Goal: Task Accomplishment & Management: Use online tool/utility

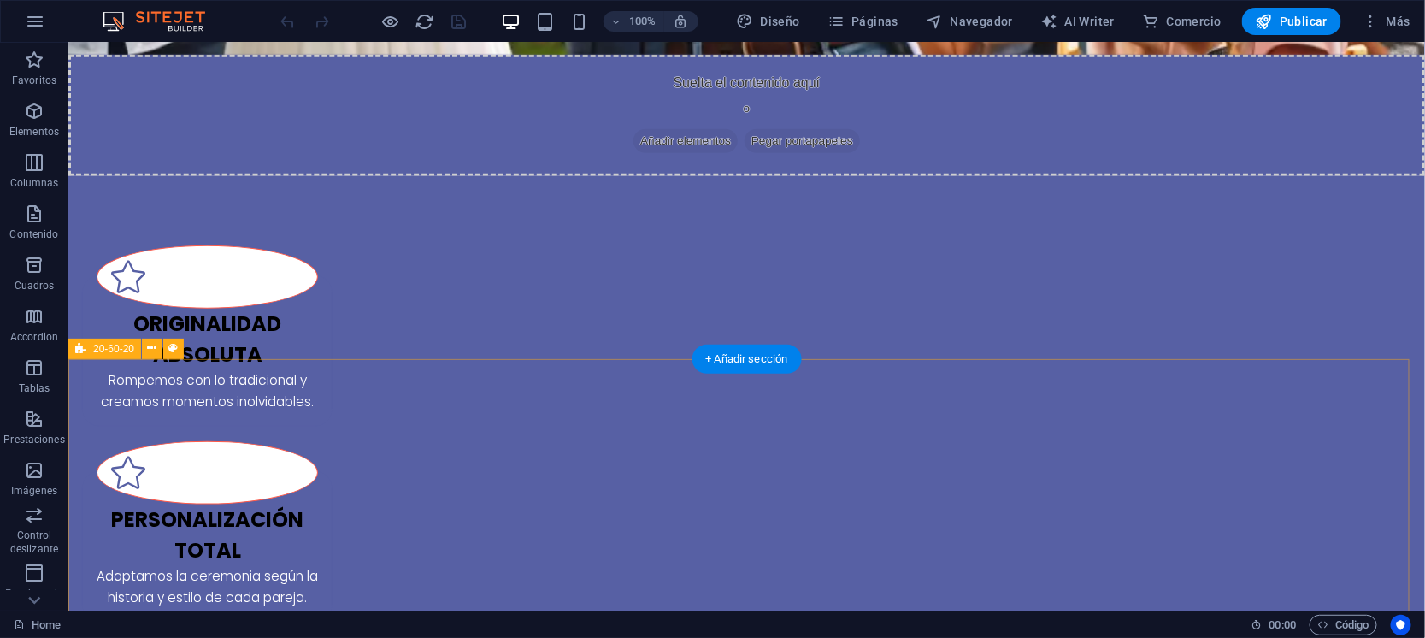
scroll to position [639, 0]
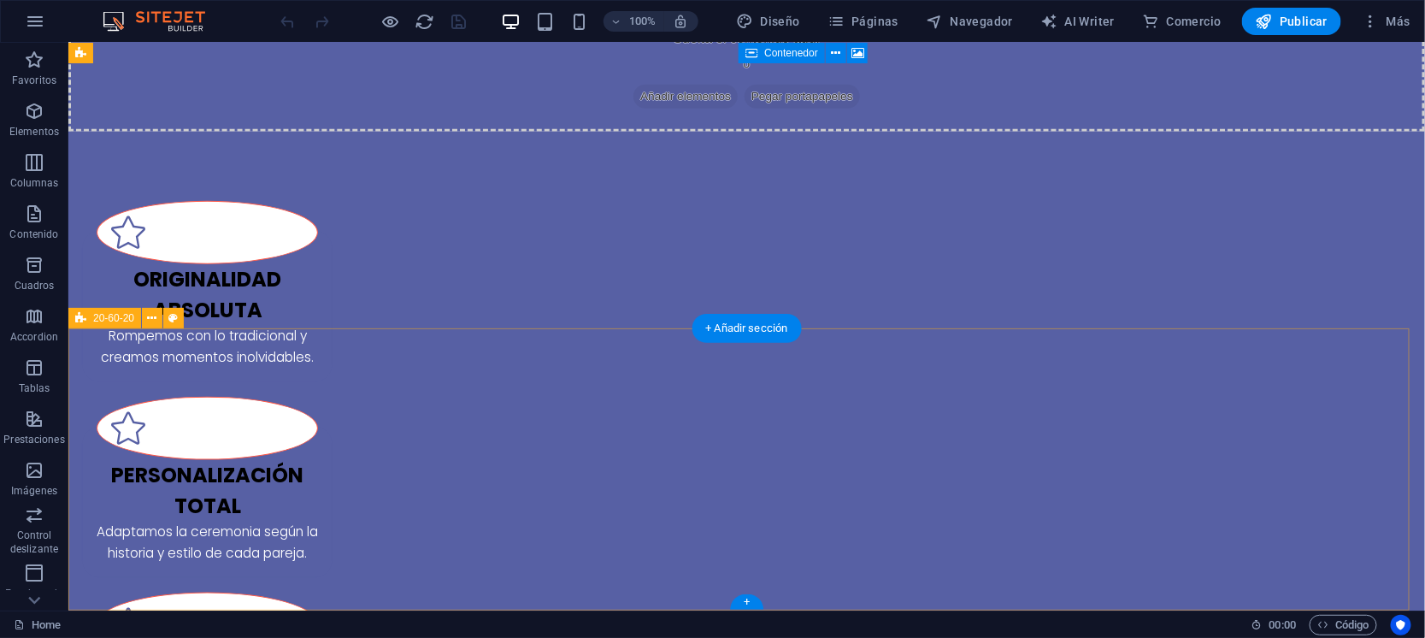
click at [721, 328] on div "+ Añadir sección" at bounding box center [746, 328] width 109 height 29
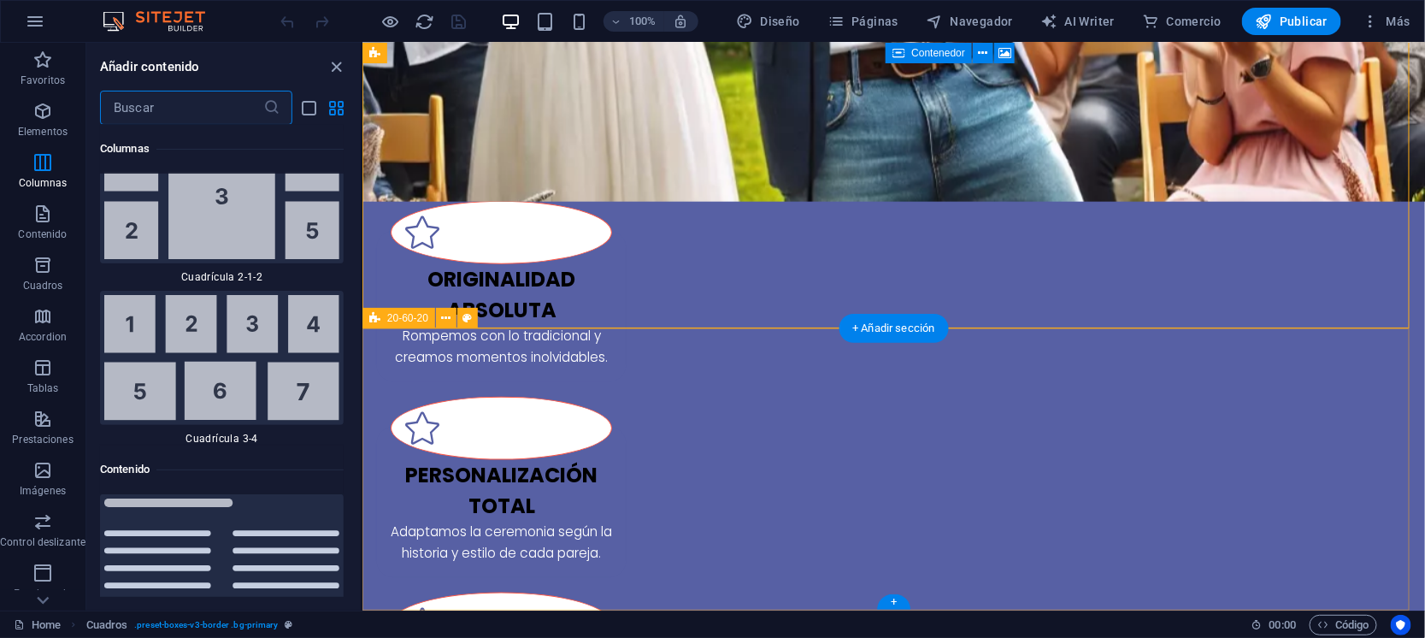
scroll to position [5525, 0]
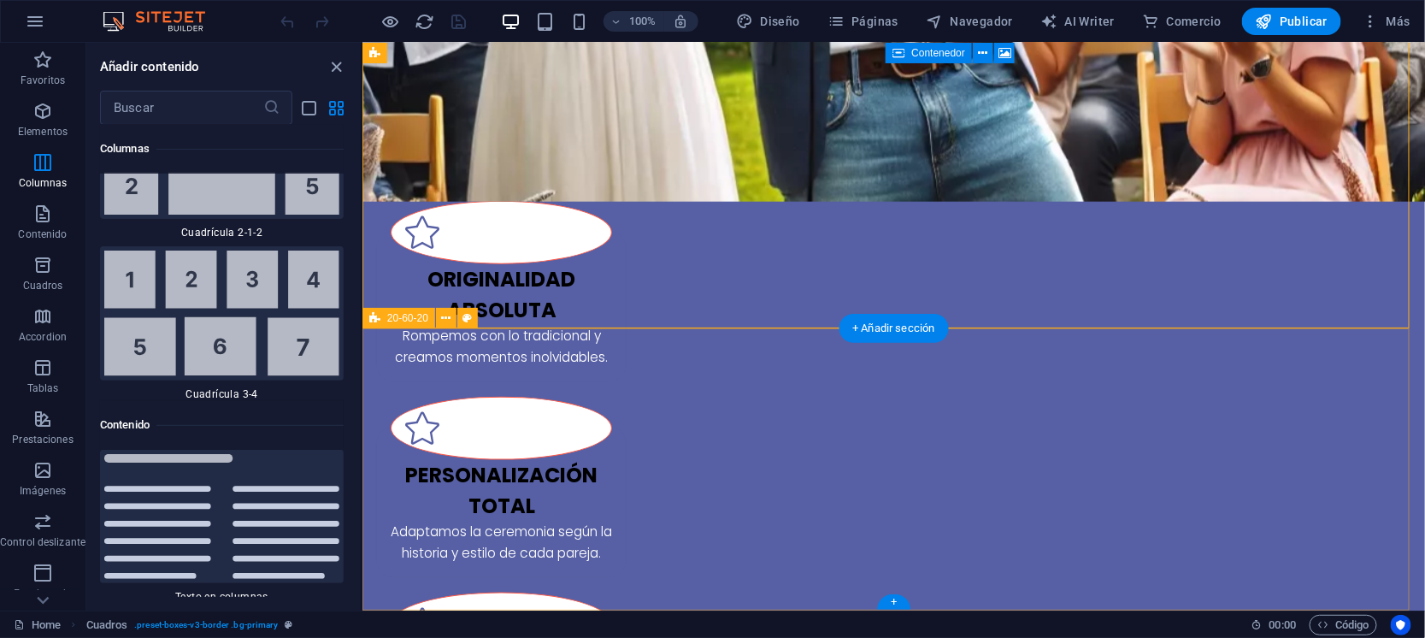
click at [392, 317] on span "20-60-20" at bounding box center [407, 318] width 41 height 10
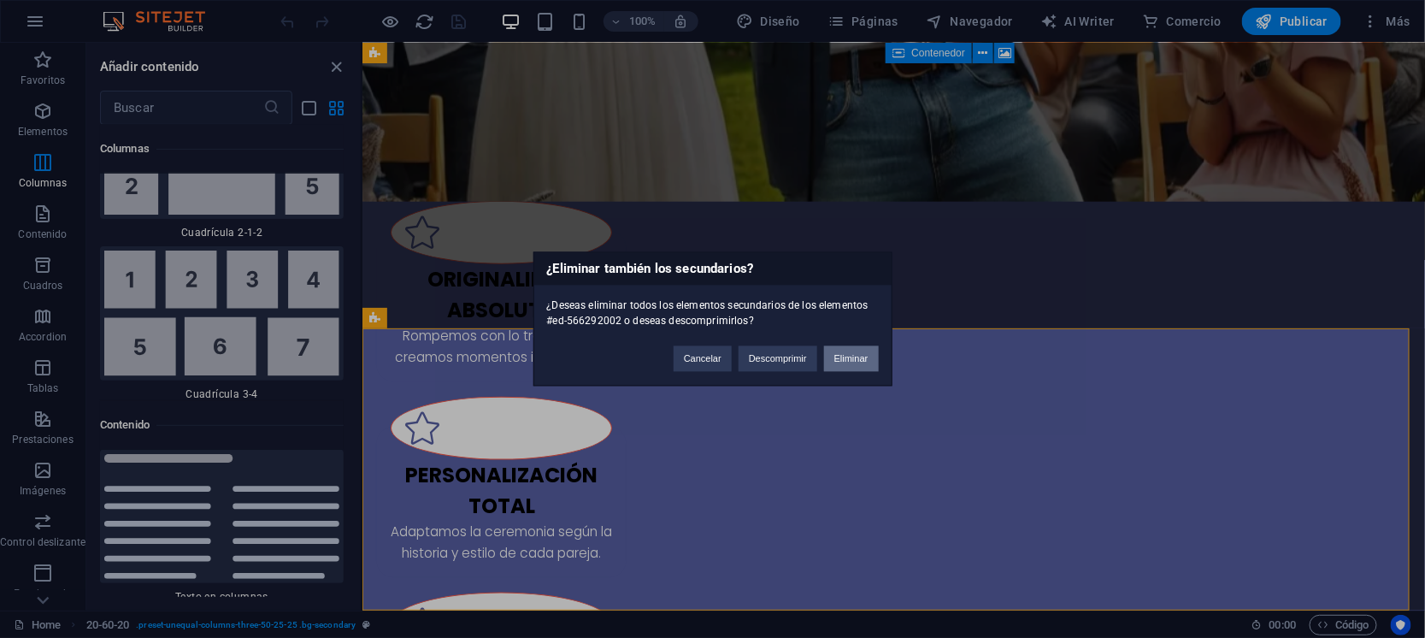
click at [852, 356] on button "Eliminar" at bounding box center [851, 359] width 55 height 26
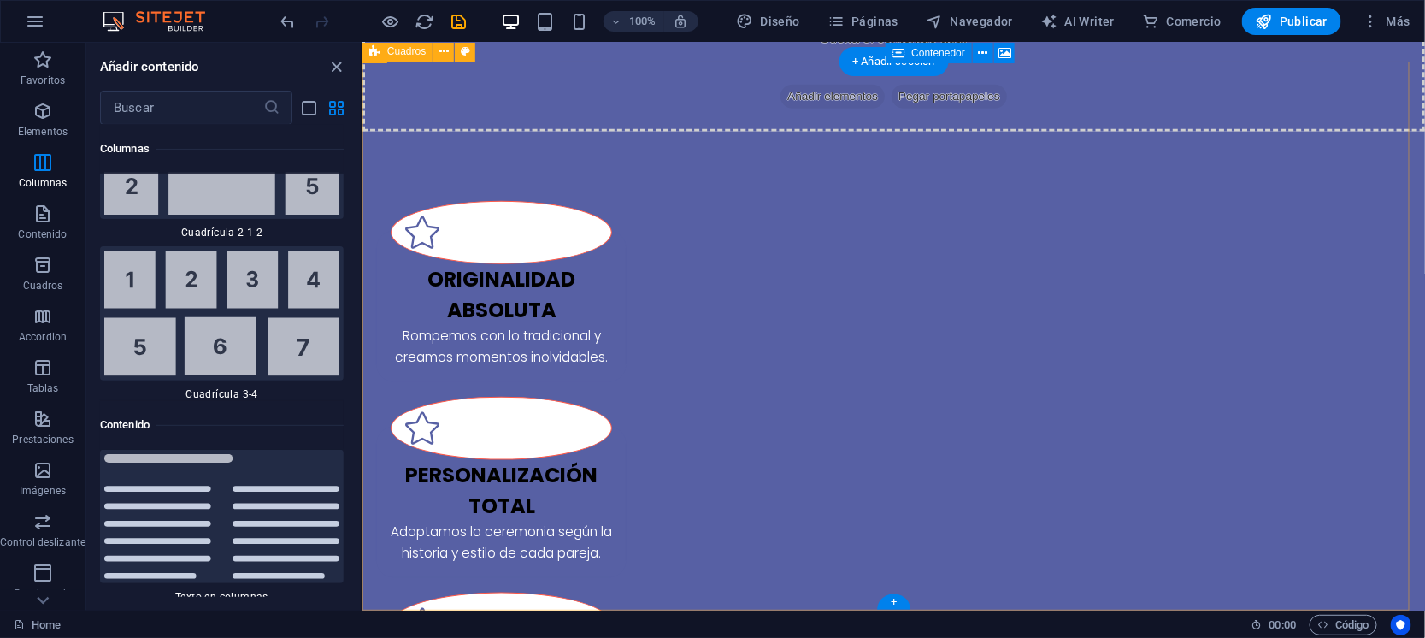
scroll to position [357, 0]
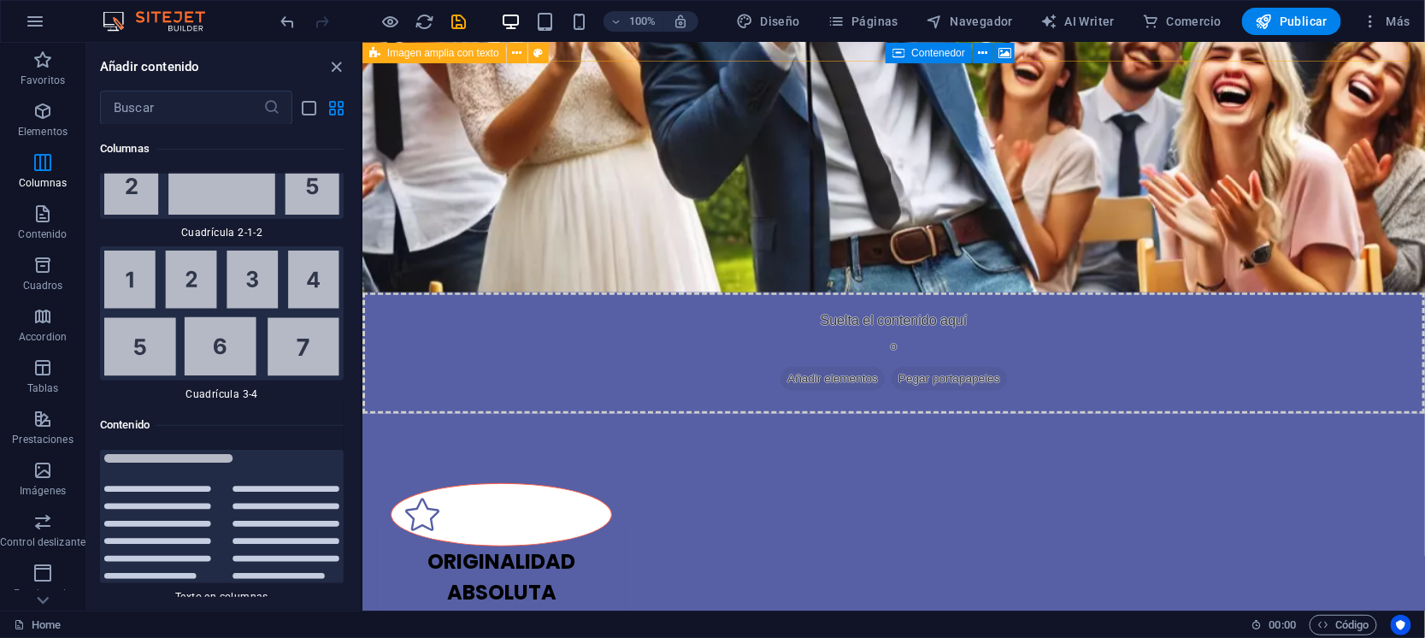
drag, startPoint x: 376, startPoint y: 50, endPoint x: 12, endPoint y: 27, distance: 365.0
click at [376, 50] on icon at bounding box center [374, 53] width 11 height 21
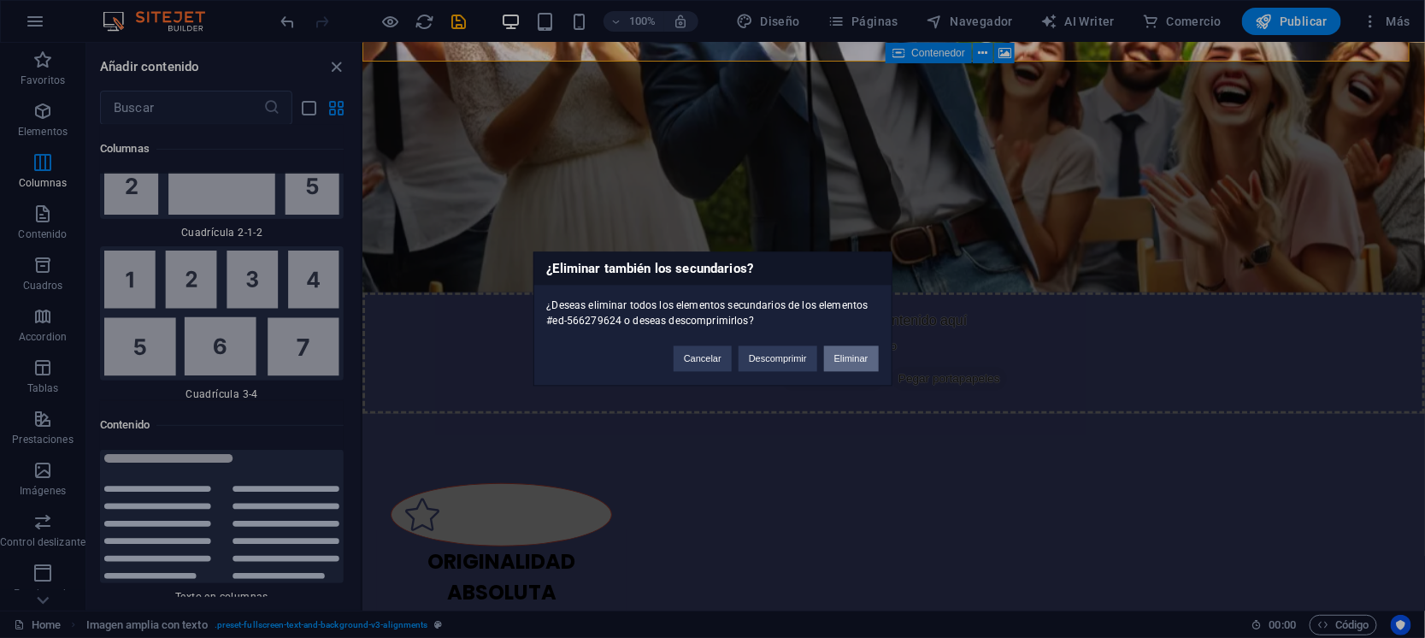
drag, startPoint x: 870, startPoint y: 349, endPoint x: 413, endPoint y: 350, distance: 457.4
click at [870, 348] on button "Eliminar" at bounding box center [851, 359] width 55 height 26
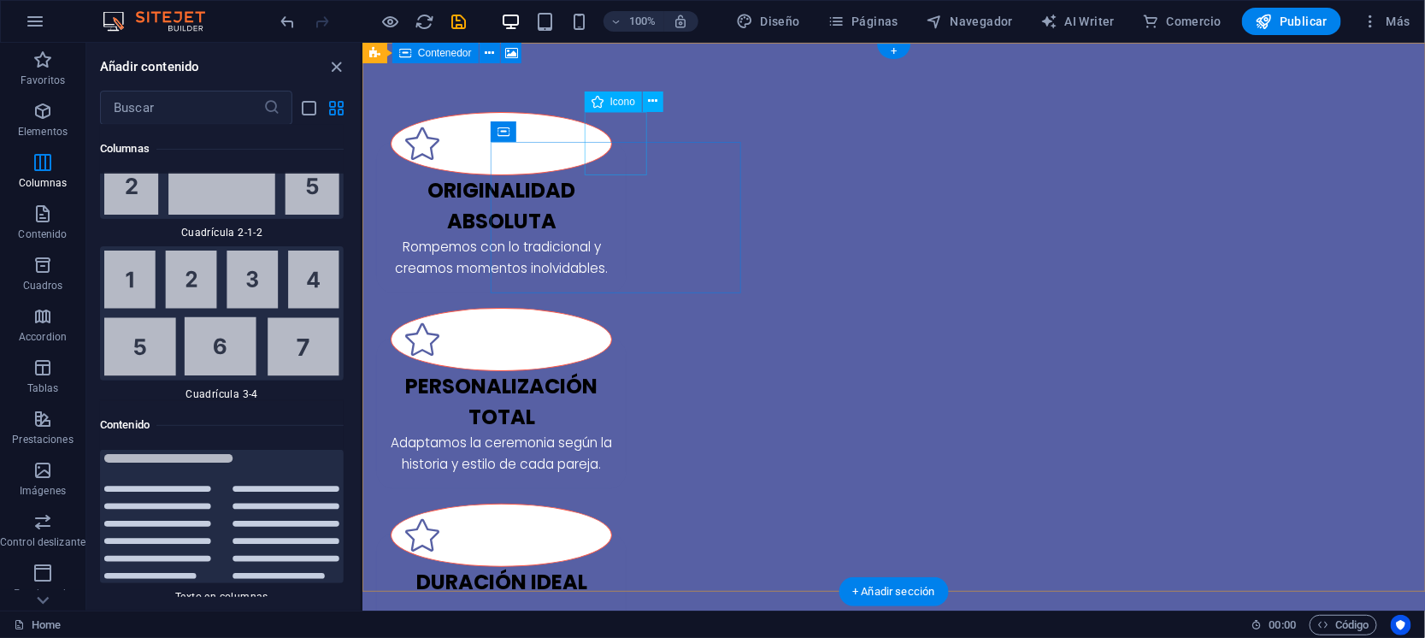
click at [626, 146] on div "Originalidad absoluta Rompemos con lo tradicional y creamos momentos inolvidabl…" at bounding box center [500, 216] width 251 height 151
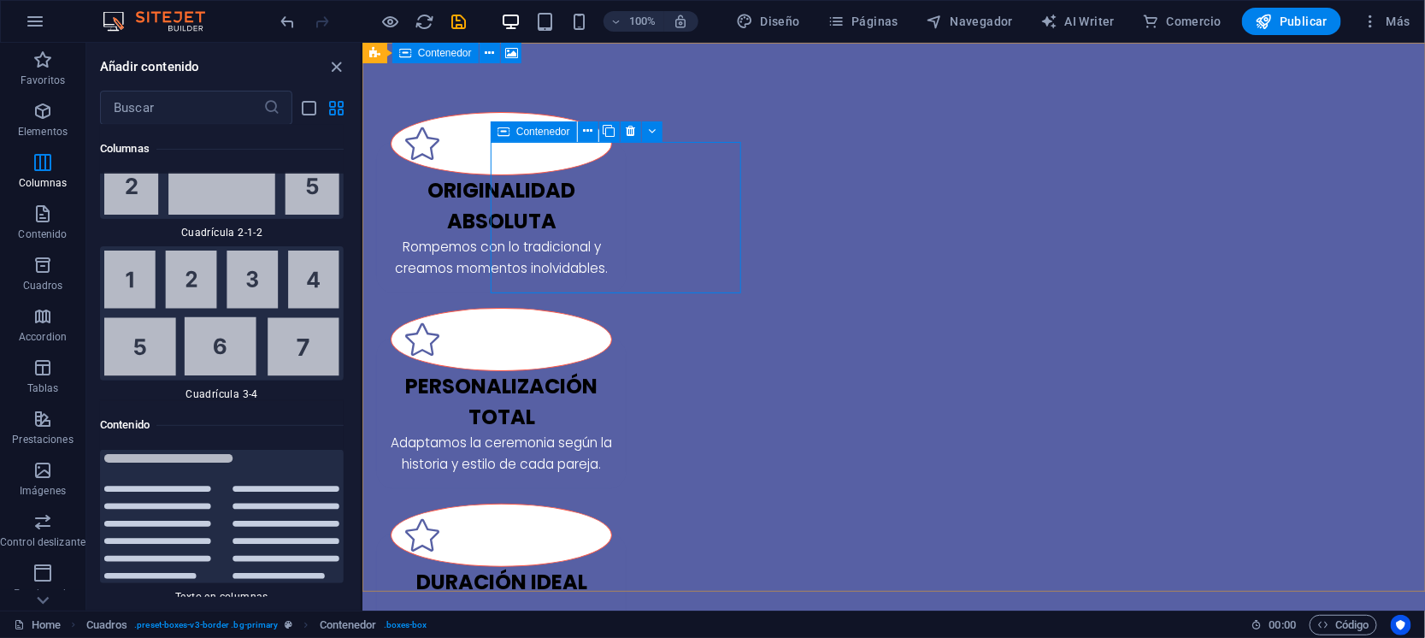
click at [509, 125] on icon at bounding box center [504, 131] width 12 height 21
click at [634, 134] on icon at bounding box center [630, 131] width 9 height 18
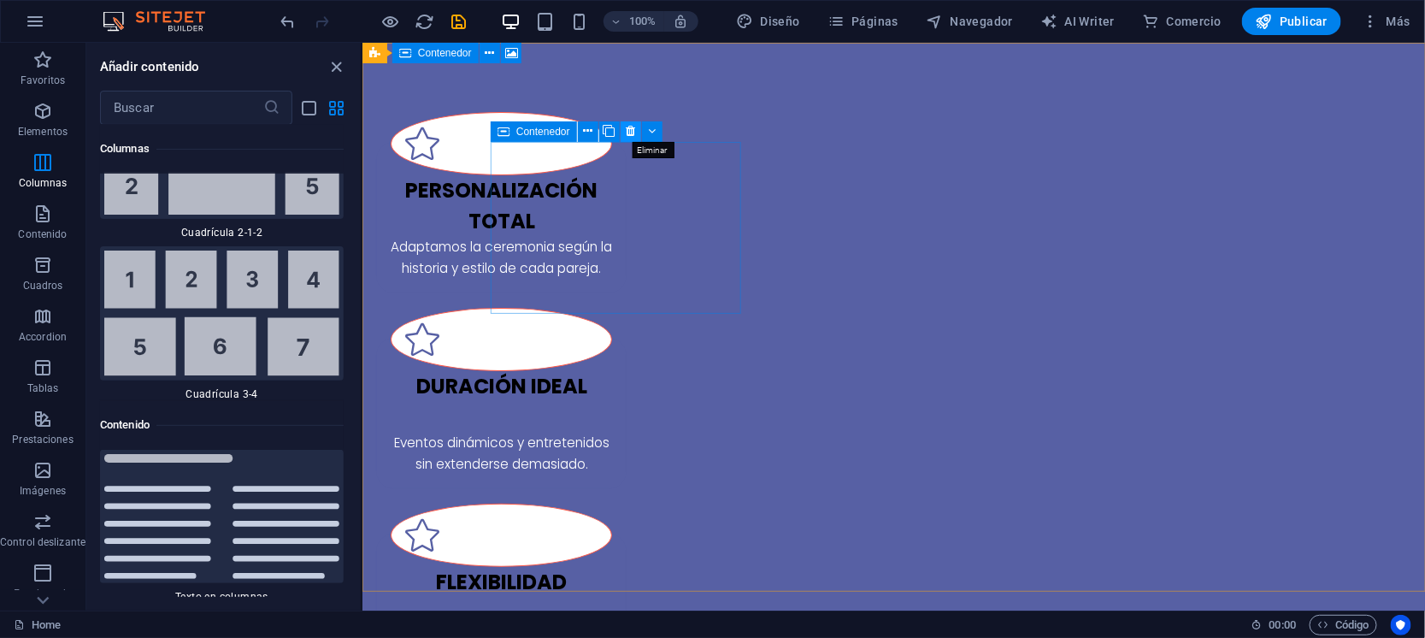
click at [629, 130] on icon at bounding box center [630, 131] width 9 height 18
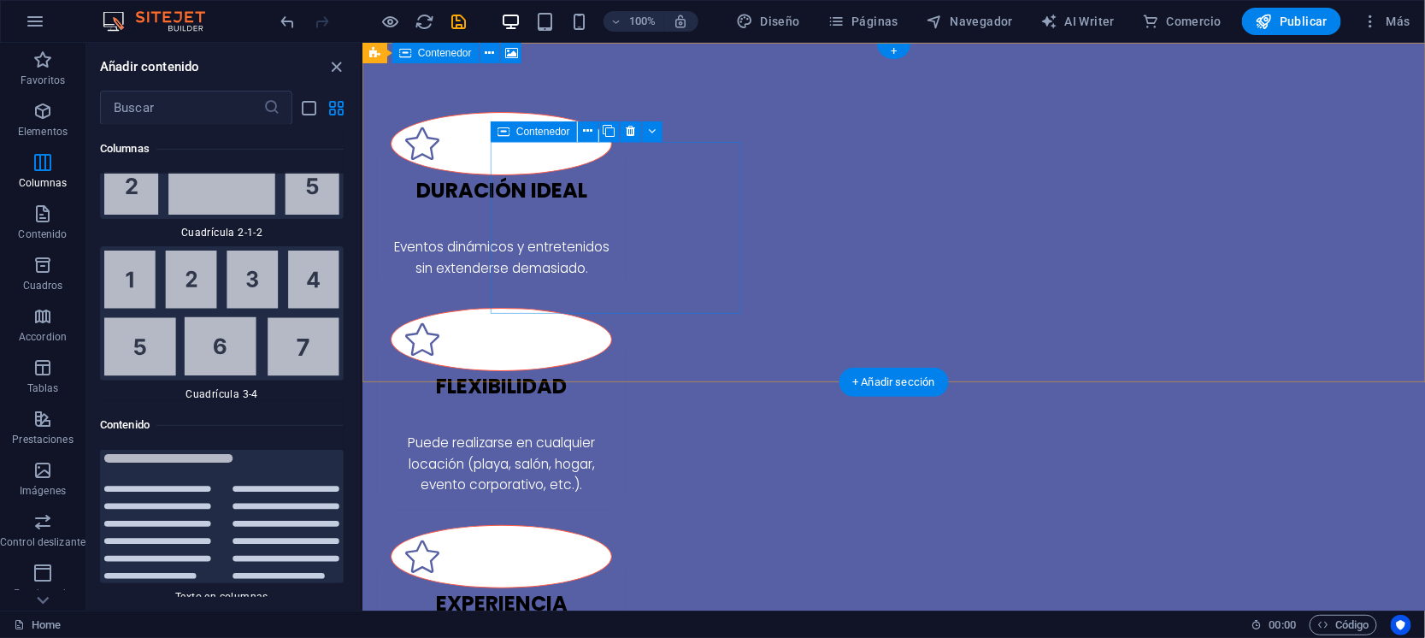
click at [553, 150] on div "Duración ideal Eventos dinámicos y entretenidos sin extenderse demasiado." at bounding box center [500, 216] width 251 height 151
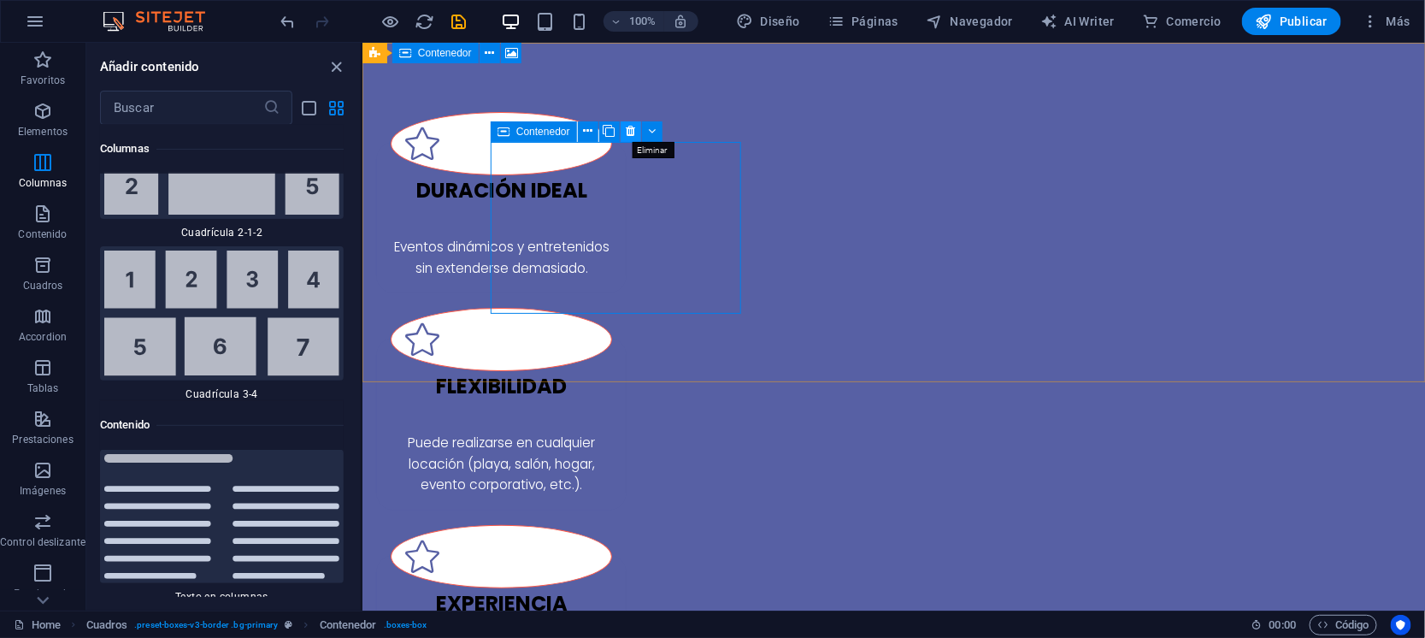
drag, startPoint x: 628, startPoint y: 131, endPoint x: 267, endPoint y: 89, distance: 364.1
click at [629, 130] on icon at bounding box center [630, 131] width 9 height 18
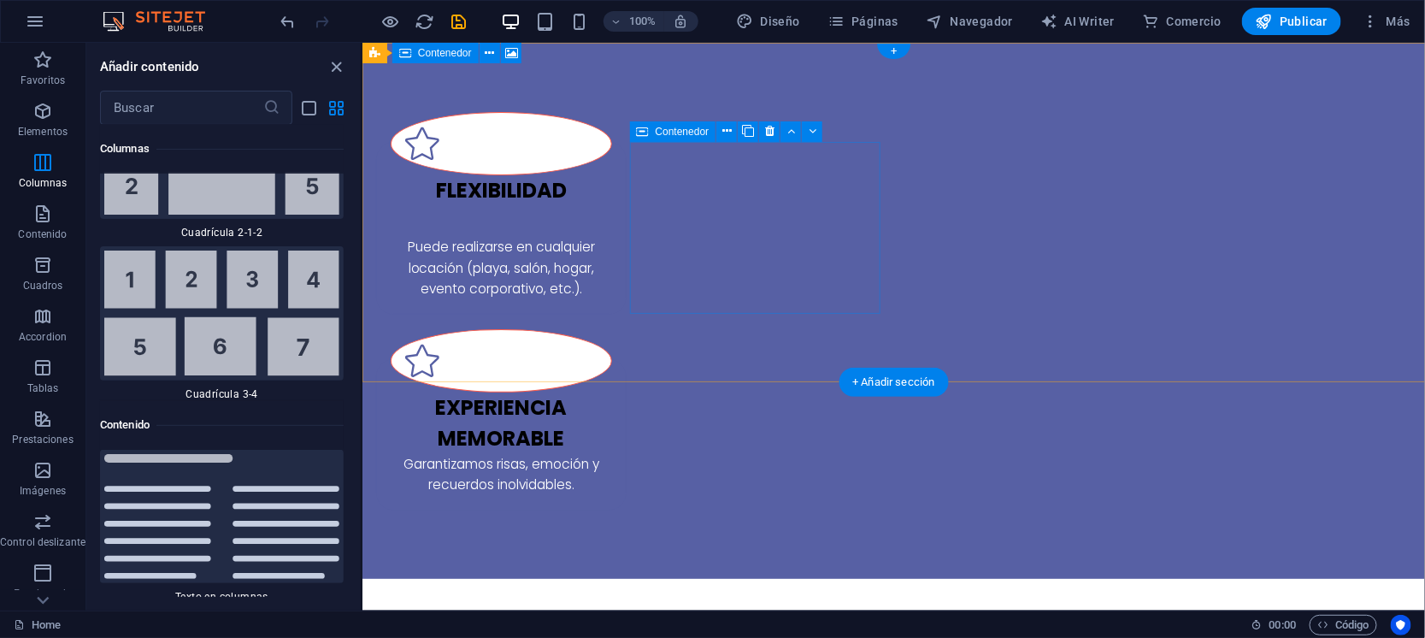
click at [626, 161] on div "Flexibilidad Puede realizarse en cualquier locación (playa, salón, hogar, event…" at bounding box center [500, 227] width 251 height 173
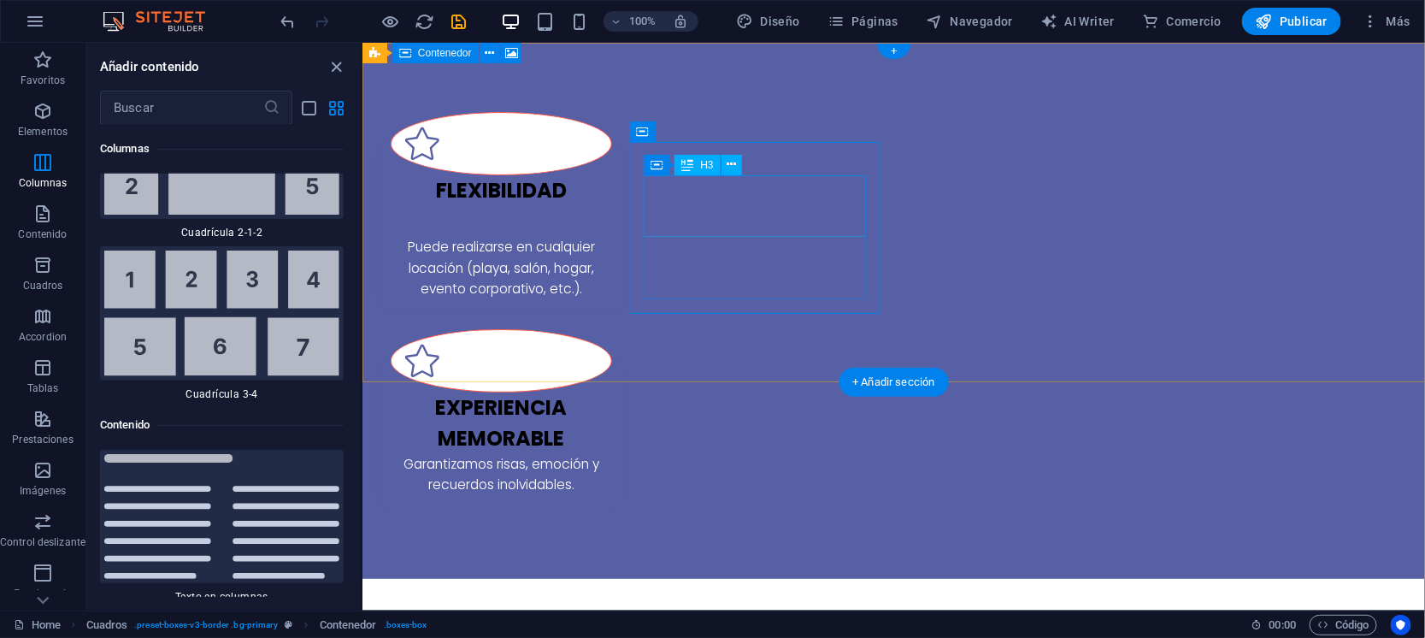
click at [611, 193] on div "Flexibilidad" at bounding box center [500, 205] width 221 height 62
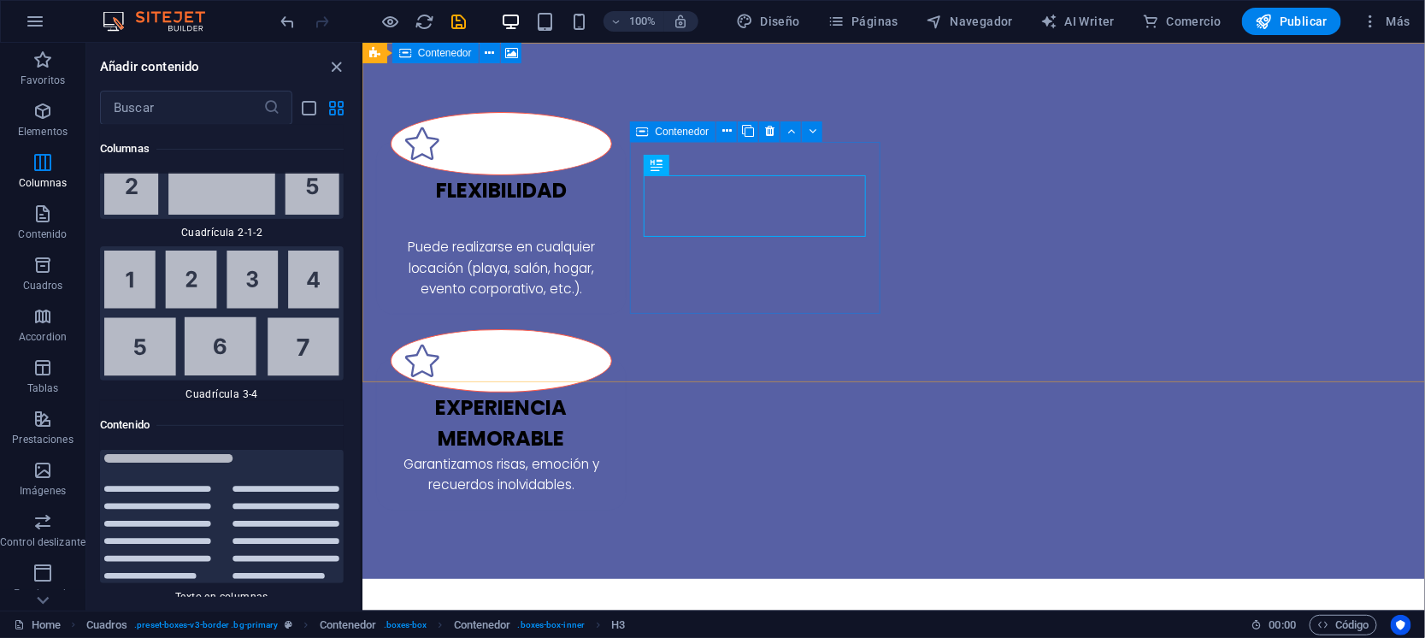
click at [646, 133] on icon at bounding box center [643, 131] width 12 height 21
click at [770, 127] on icon at bounding box center [769, 131] width 9 height 18
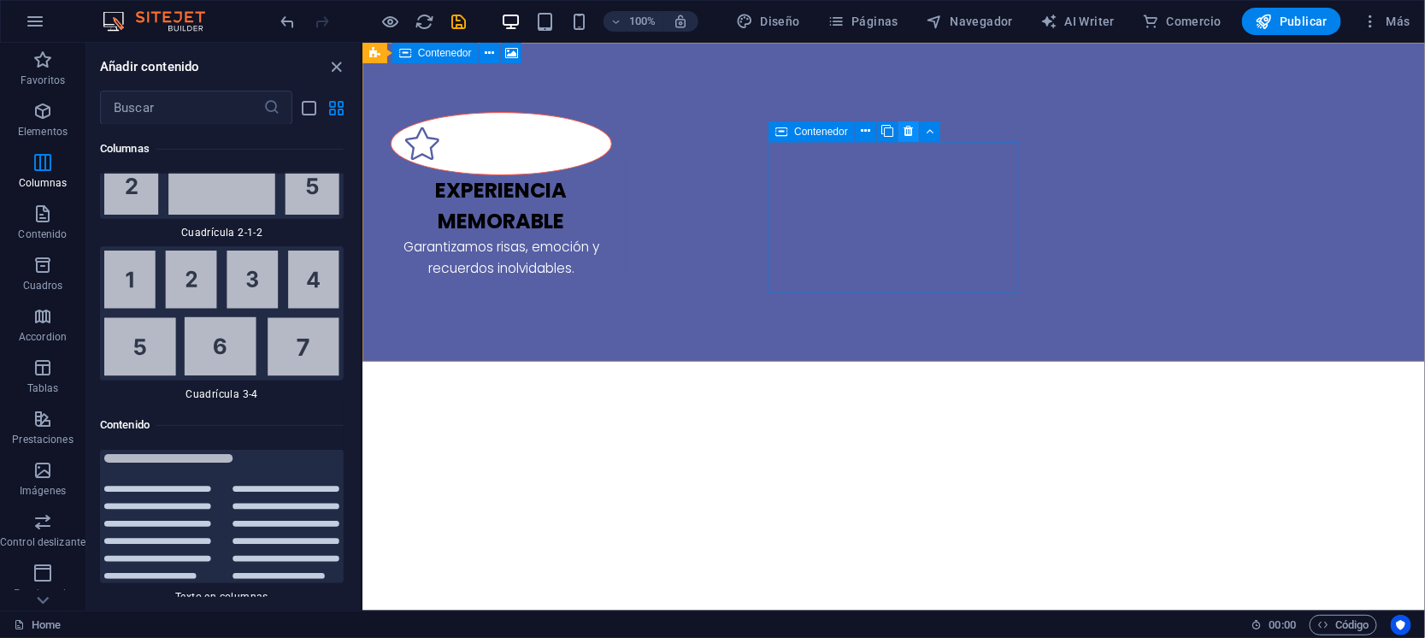
click at [906, 132] on icon at bounding box center [909, 131] width 9 height 18
click at [539, 128] on div "Experiencia memorable Garantizamos risas, emoción y recuerdos inolvidables." at bounding box center [893, 201] width 1063 height 319
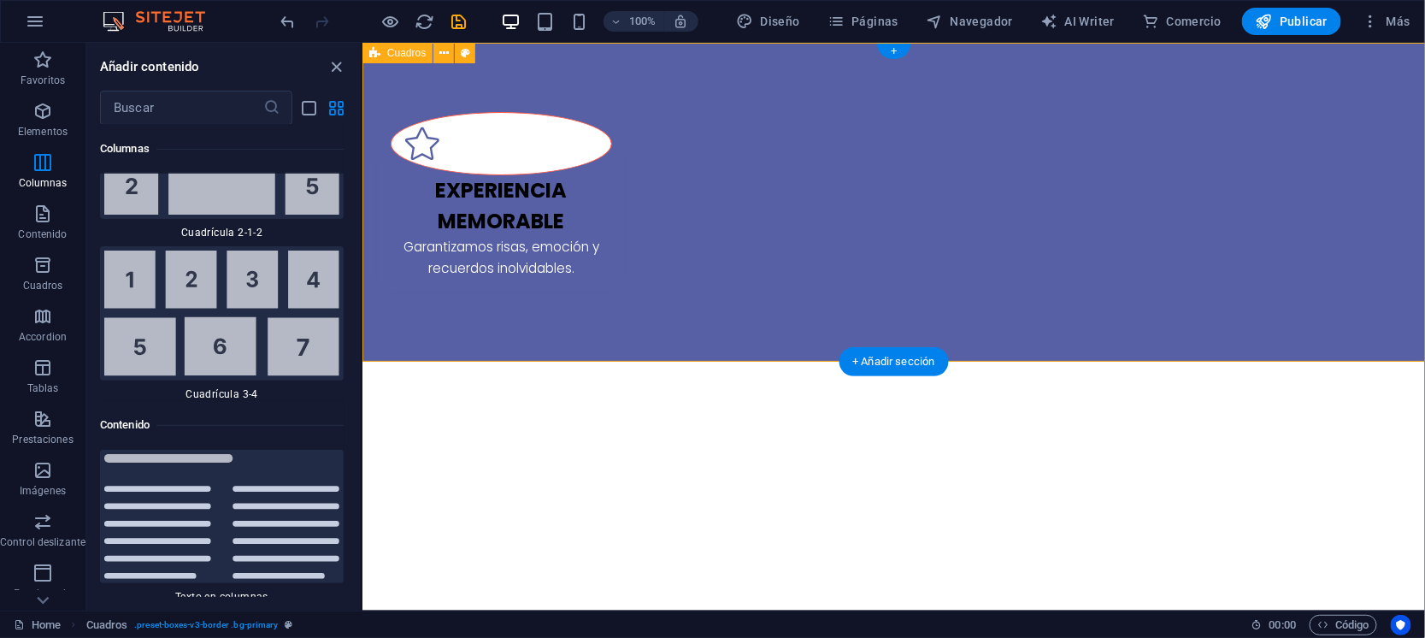
click at [580, 162] on div "Experiencia memorable Garantizamos risas, emoción y recuerdos inolvidables." at bounding box center [893, 201] width 1063 height 319
click at [1376, 13] on icon "button" at bounding box center [1370, 21] width 17 height 17
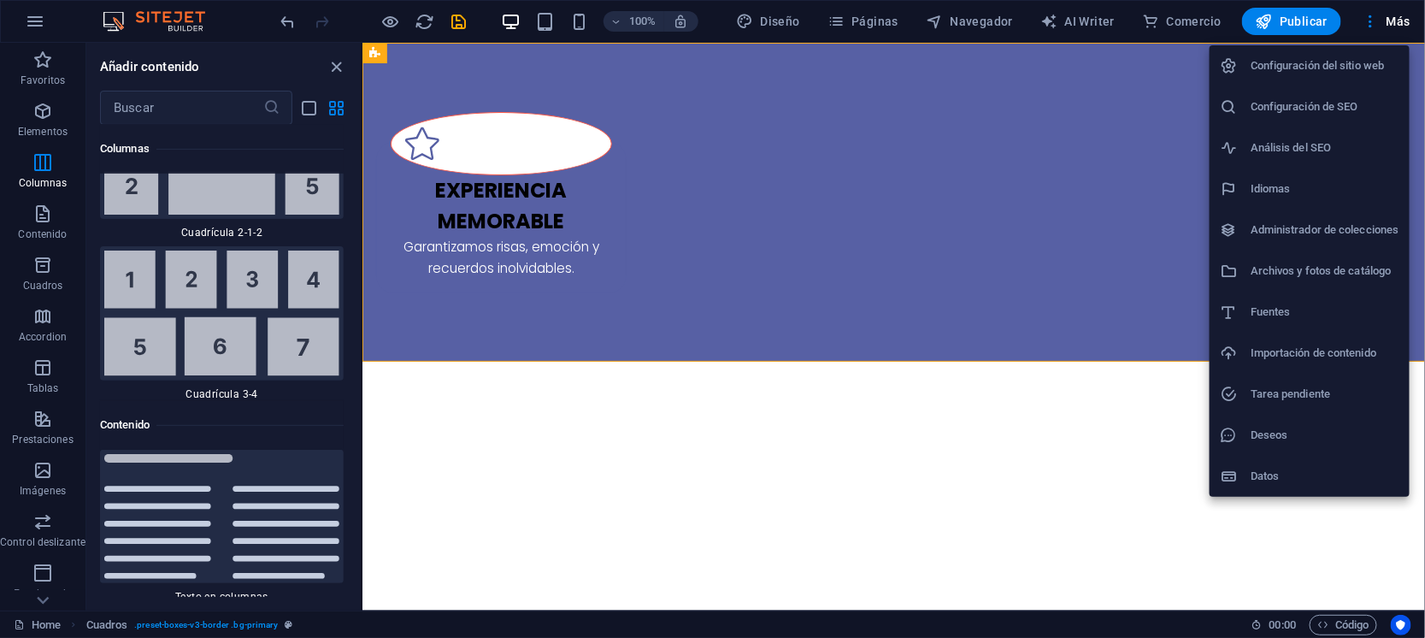
click at [1338, 74] on h6 "Configuración del sitio web" at bounding box center [1325, 66] width 149 height 21
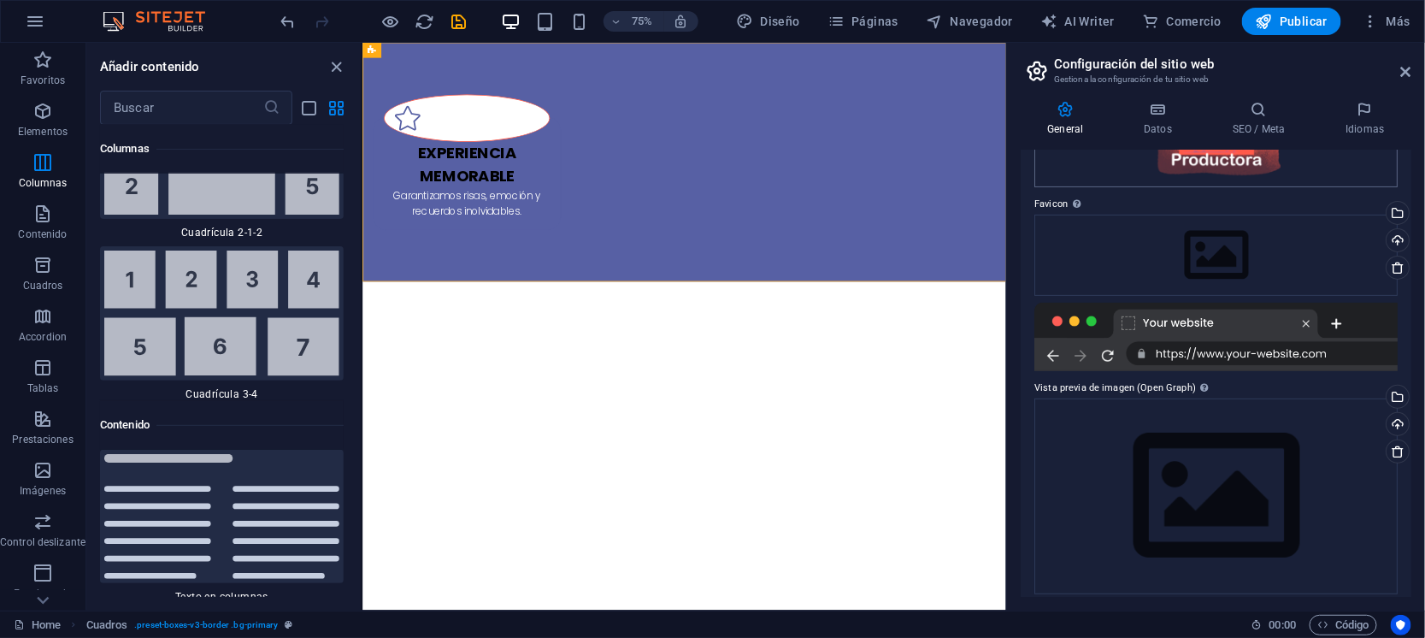
scroll to position [198, 0]
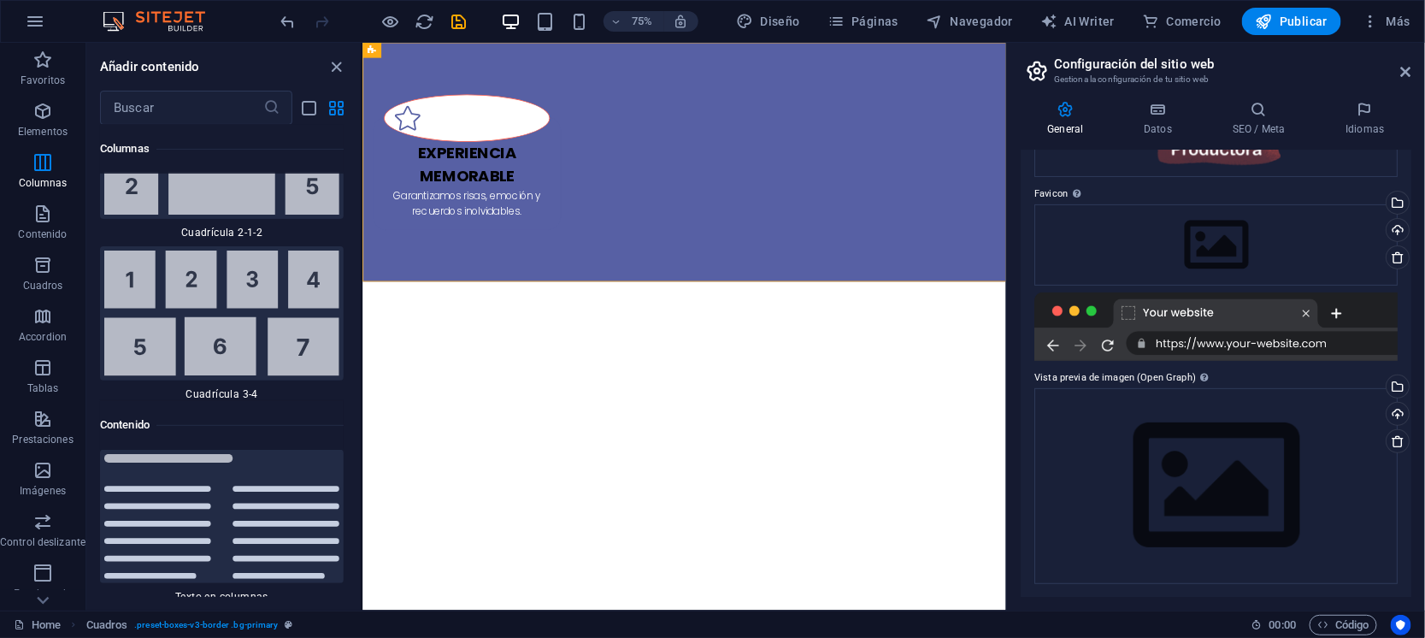
click at [1165, 309] on div at bounding box center [1216, 326] width 363 height 68
click at [1196, 336] on div at bounding box center [1216, 326] width 363 height 68
click at [1133, 486] on div "Arrastra archivos aquí, haz clic para escoger archivos o selecciona archivos de…" at bounding box center [1216, 486] width 363 height 196
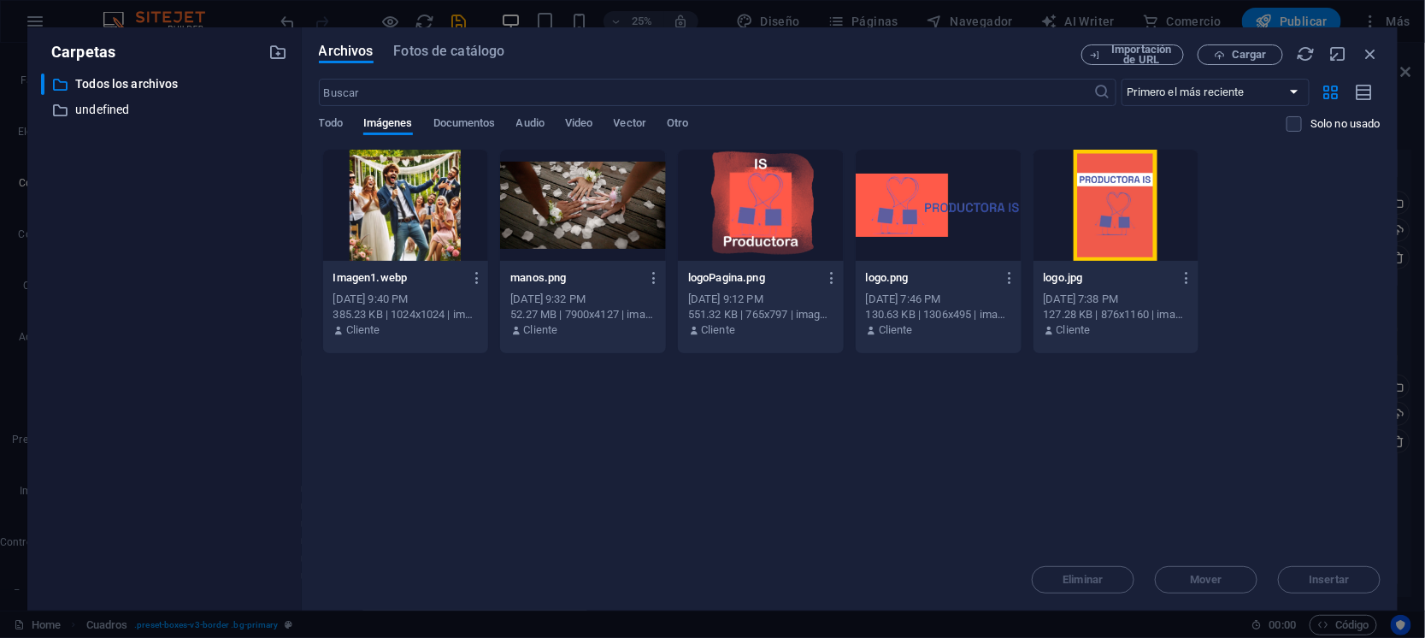
click at [745, 201] on div at bounding box center [761, 205] width 166 height 111
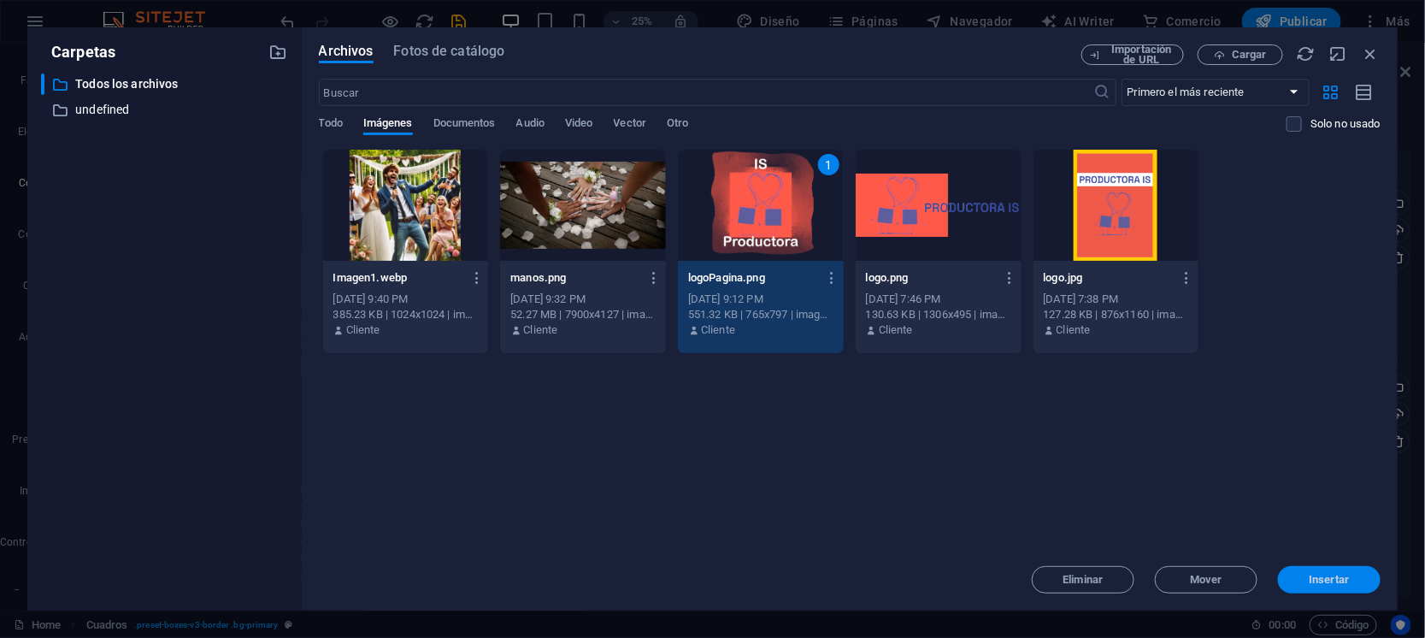
click at [1342, 575] on span "Insertar" at bounding box center [1330, 580] width 40 height 10
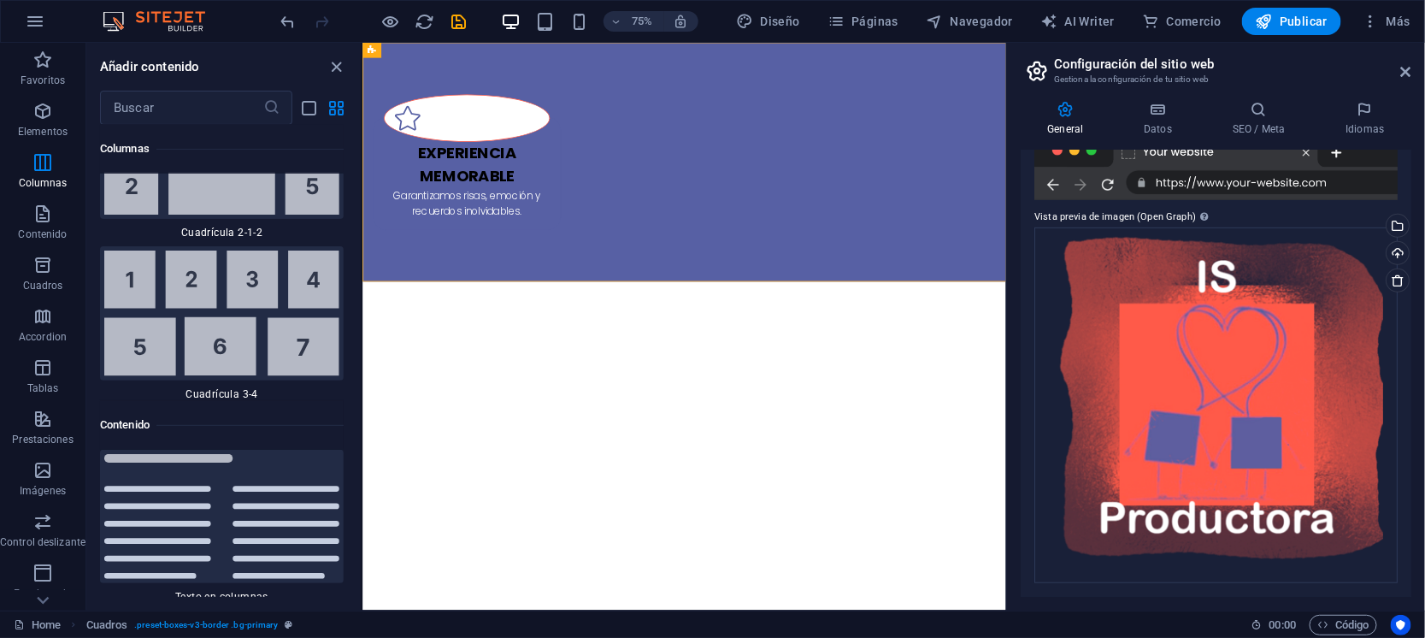
scroll to position [0, 0]
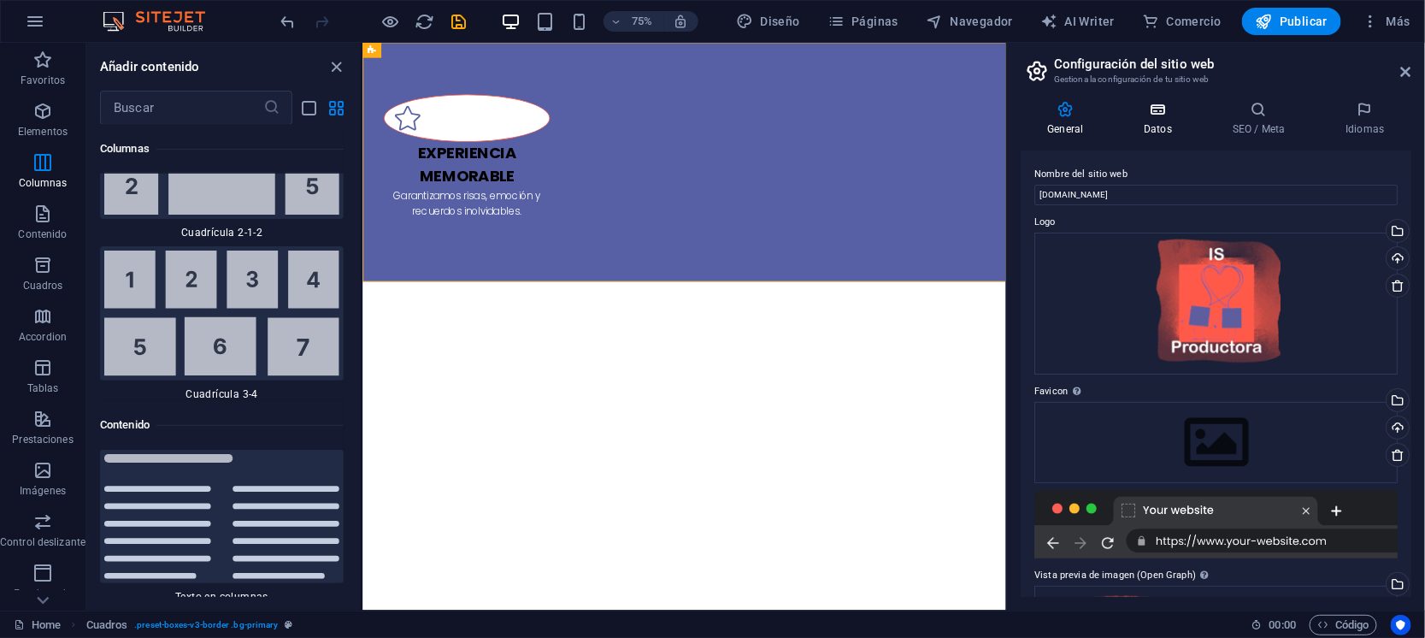
click at [1172, 133] on h4 "Datos" at bounding box center [1161, 119] width 89 height 36
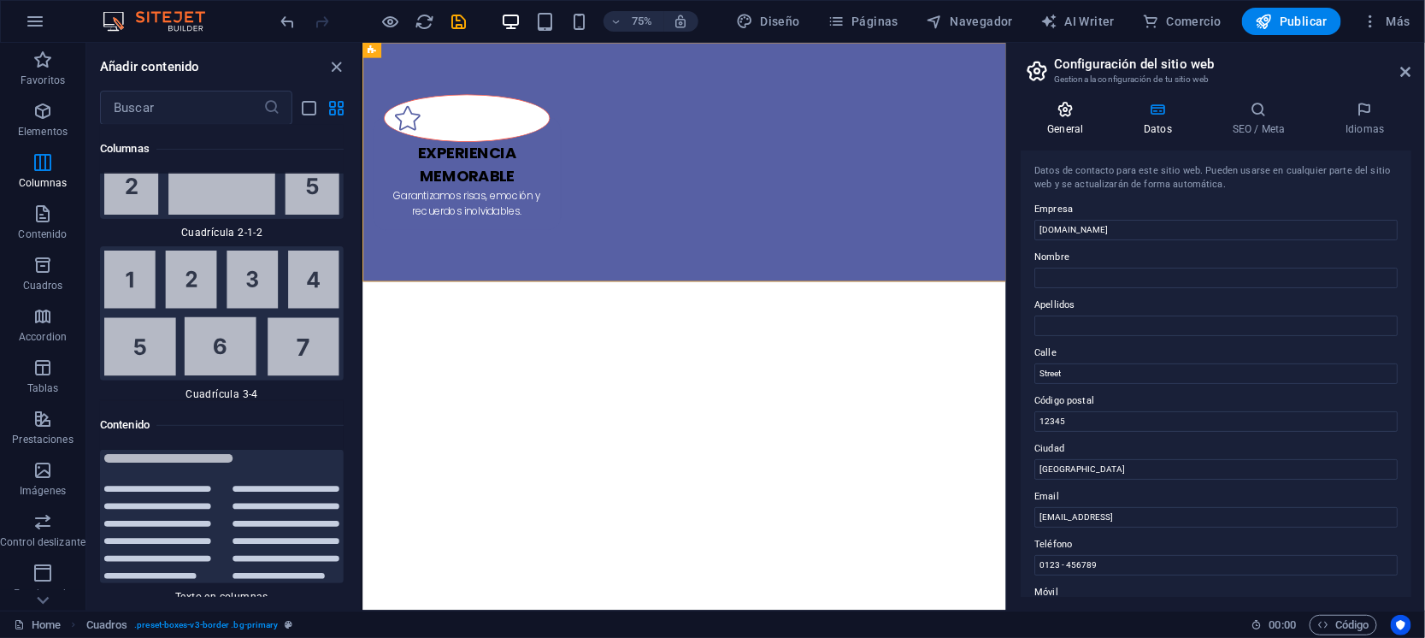
click at [1061, 116] on icon at bounding box center [1066, 109] width 90 height 17
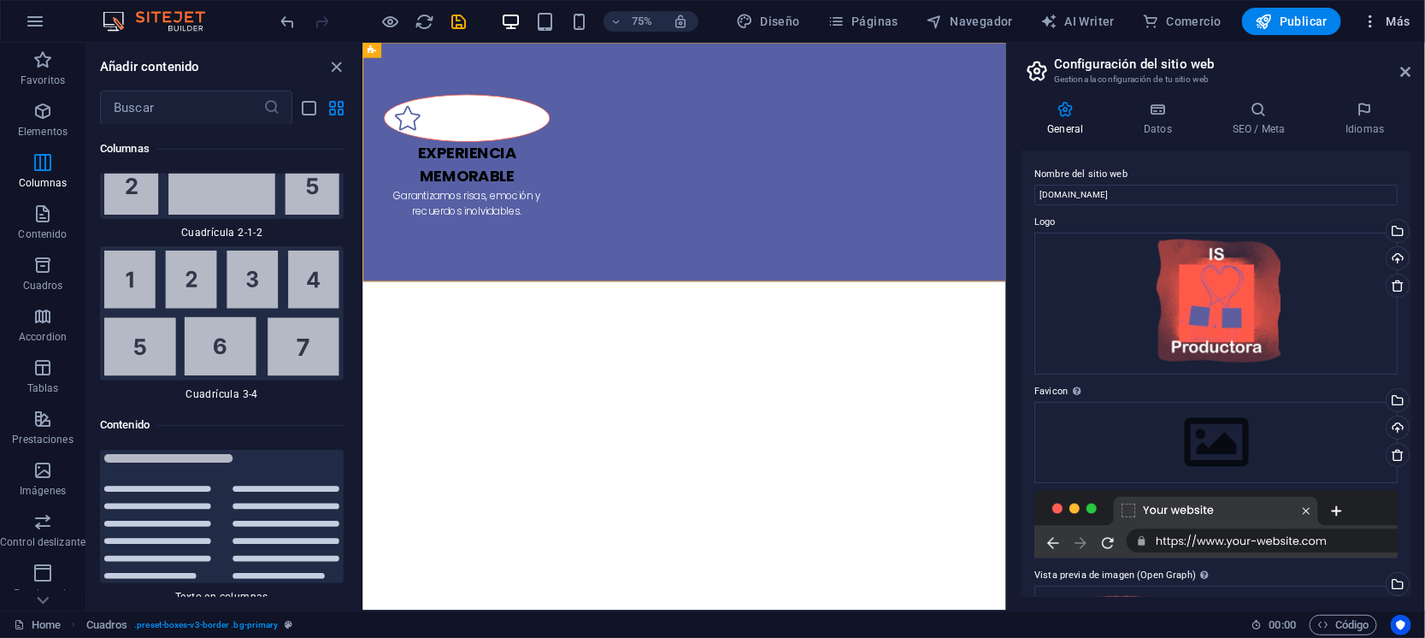
click at [1401, 28] on span "Más" at bounding box center [1386, 21] width 49 height 17
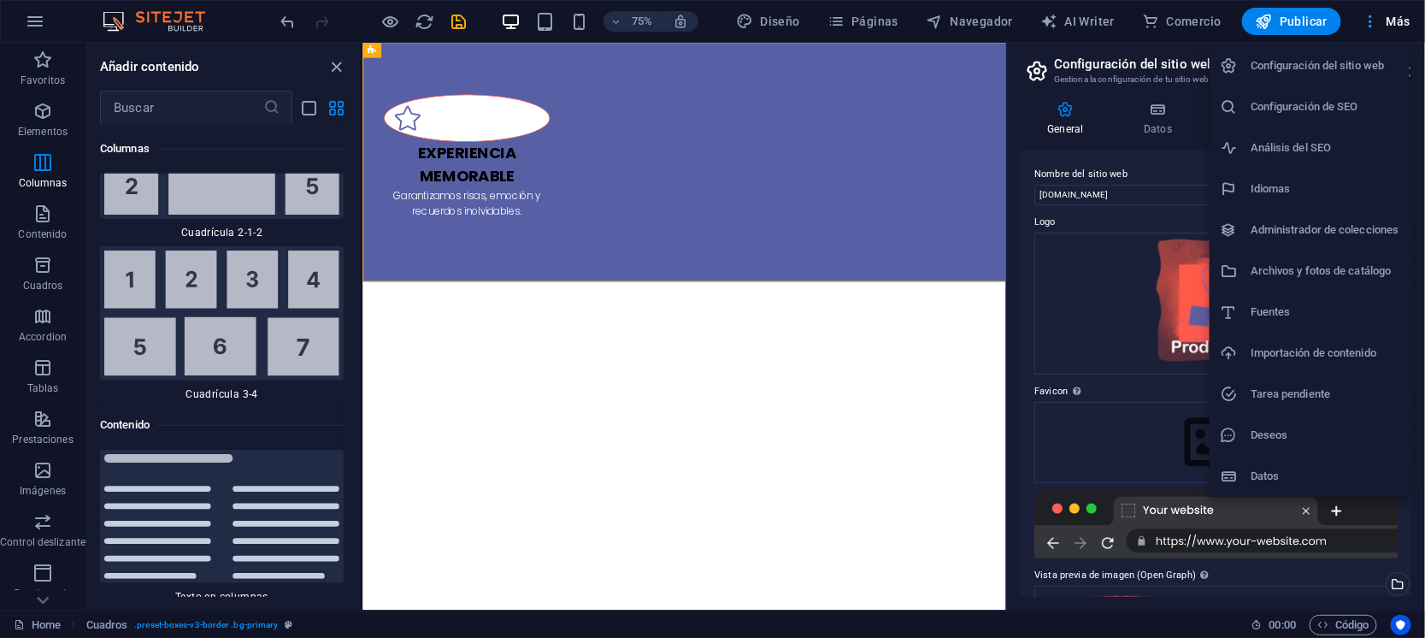
click at [1401, 28] on div at bounding box center [712, 319] width 1425 height 638
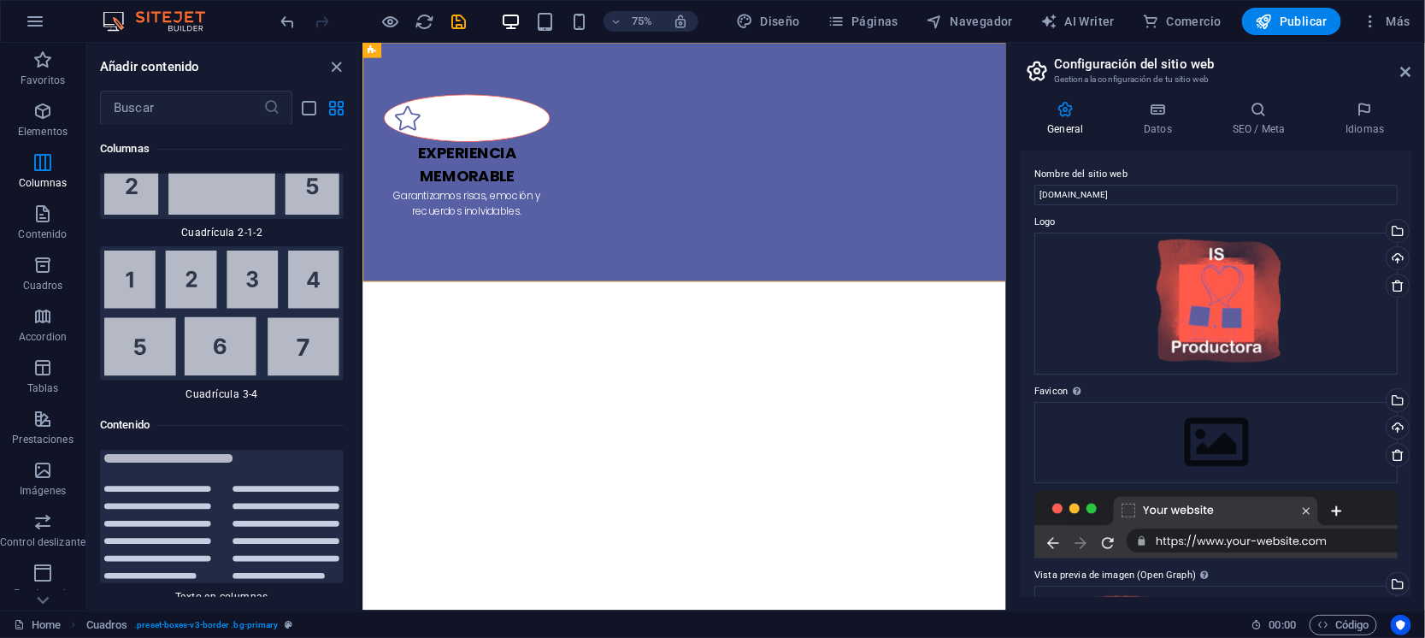
click at [777, 362] on html "Experiencia memorable Garantizamos risas, emoción y recuerdos inolvidables." at bounding box center [791, 202] width 858 height 319
click at [338, 55] on div "Añadir contenido ​ Favoritos 1 Star Cabecera 1 Star Contenedor Elementos 1 Star…" at bounding box center [223, 327] width 274 height 568
click at [333, 71] on icon "close panel" at bounding box center [337, 67] width 20 height 20
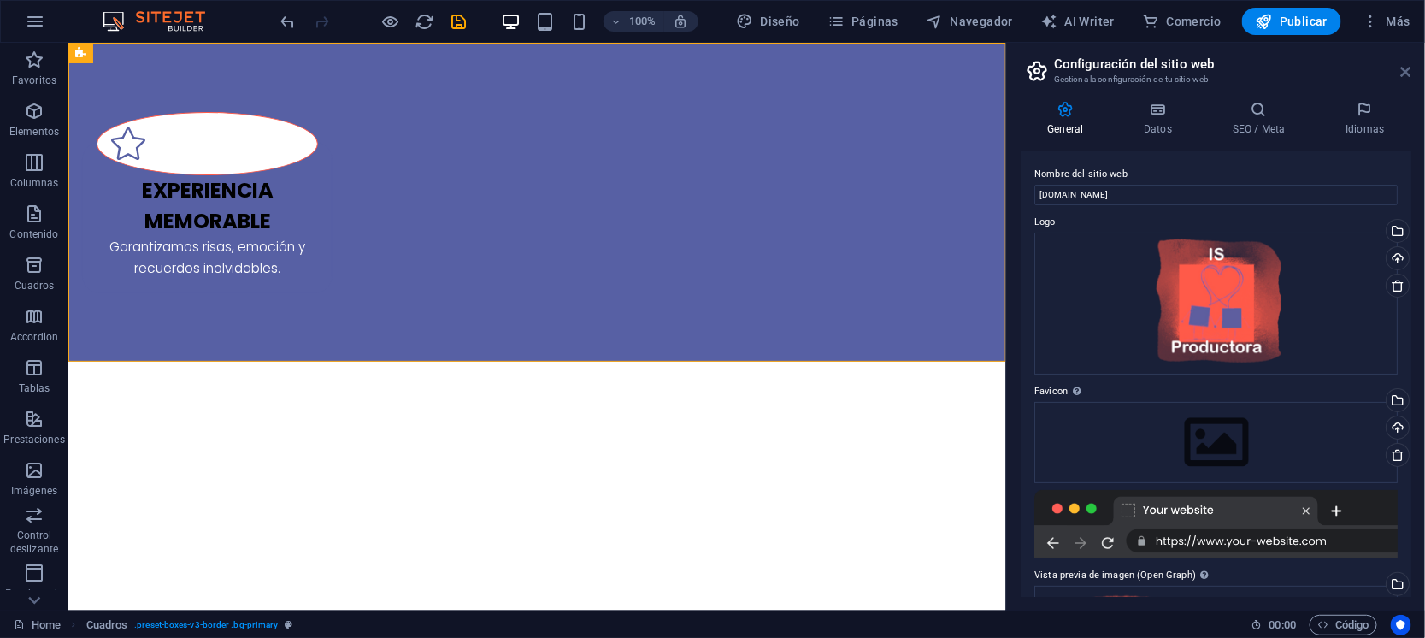
click at [1401, 68] on icon at bounding box center [1406, 72] width 10 height 14
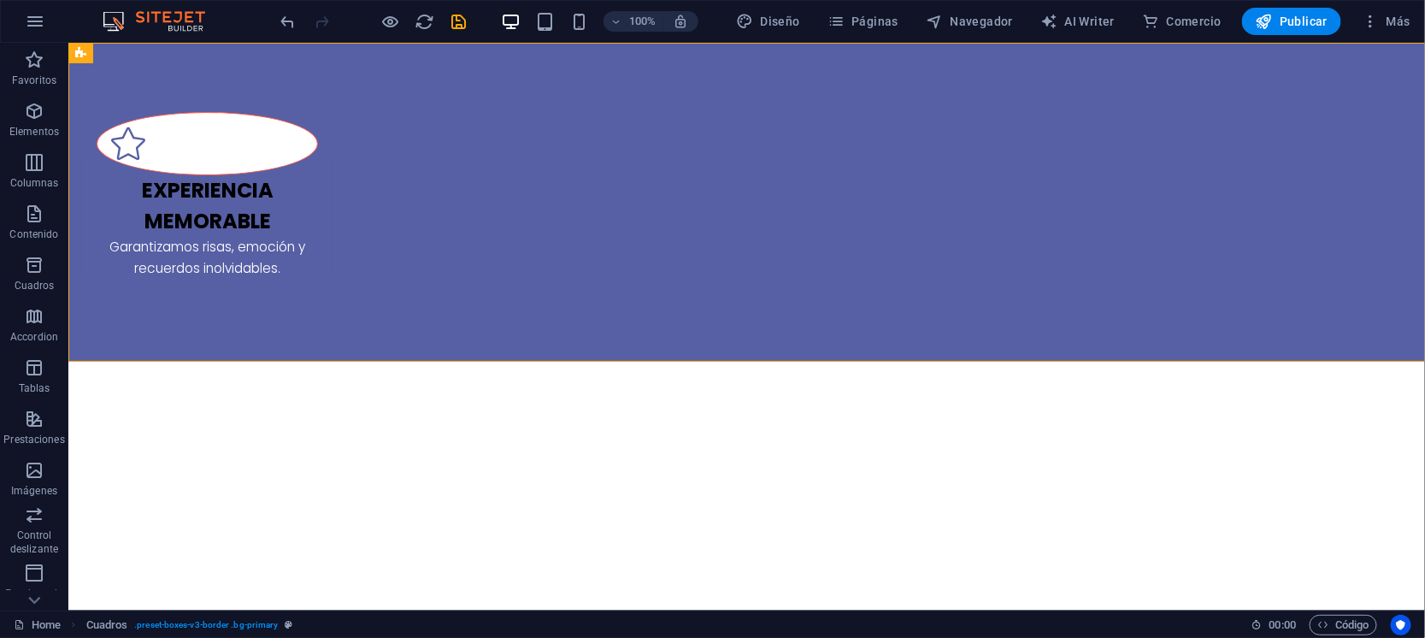
click at [763, 37] on div "100% Diseño Páginas Navegador AI Writer Comercio Publicar Más" at bounding box center [713, 21] width 1424 height 41
click at [769, 19] on span "Diseño" at bounding box center [768, 21] width 64 height 17
select select "700"
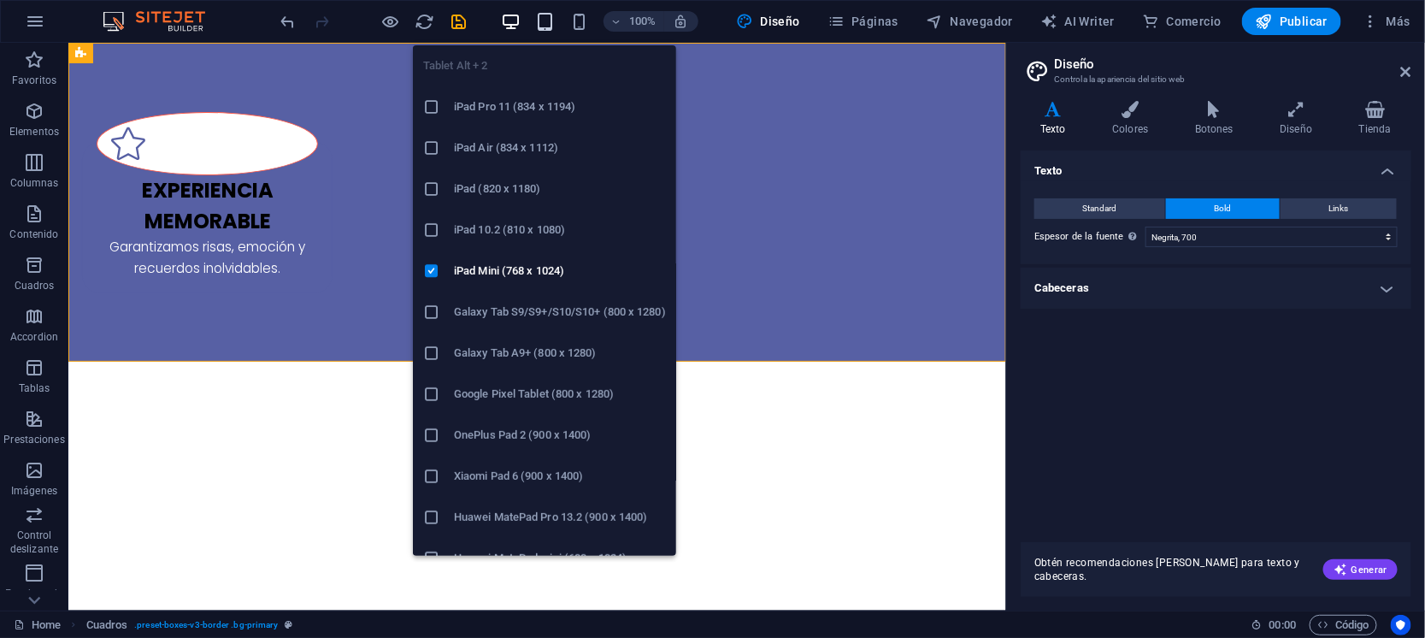
click at [548, 19] on icon "button" at bounding box center [545, 22] width 20 height 20
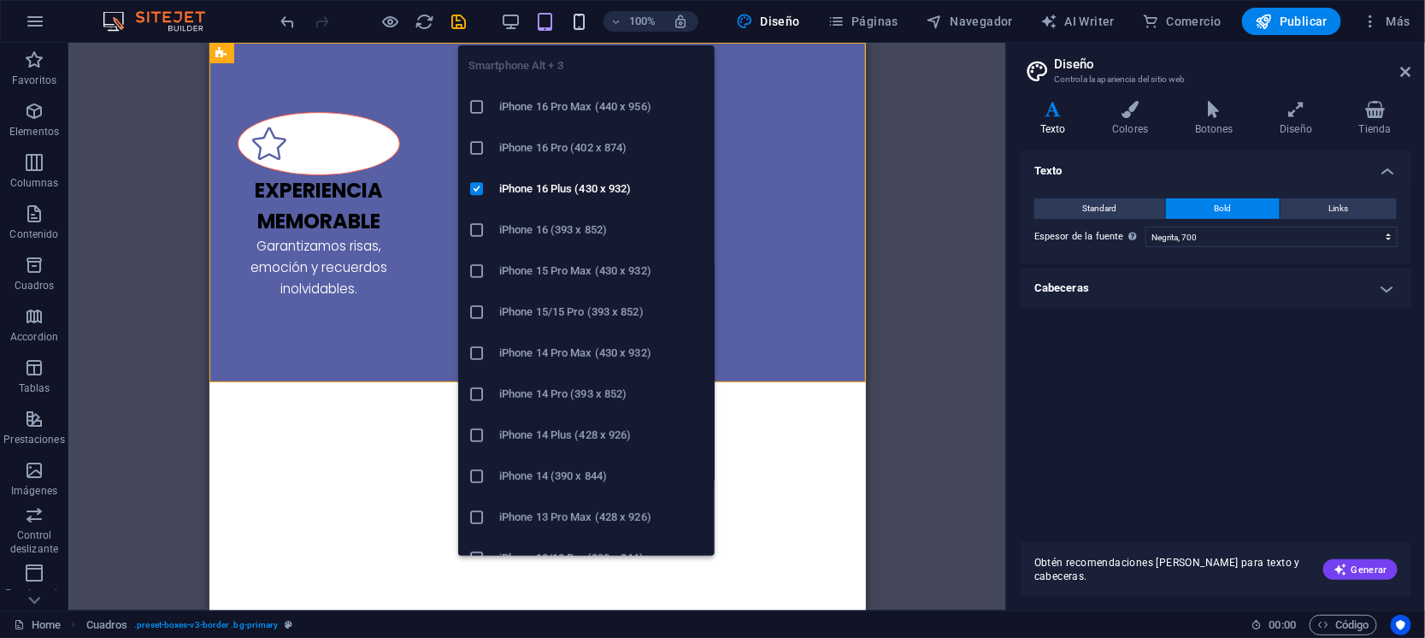
click at [585, 21] on icon "button" at bounding box center [579, 22] width 20 height 20
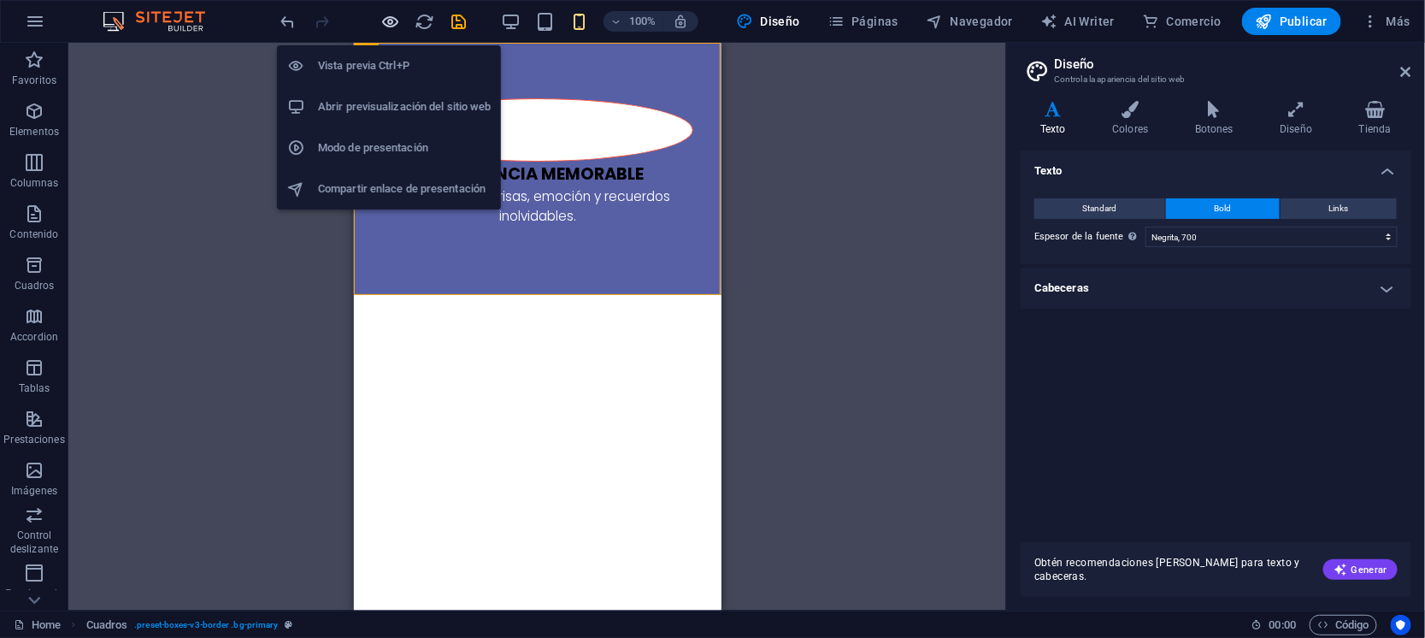
click at [383, 17] on icon "button" at bounding box center [391, 22] width 20 height 20
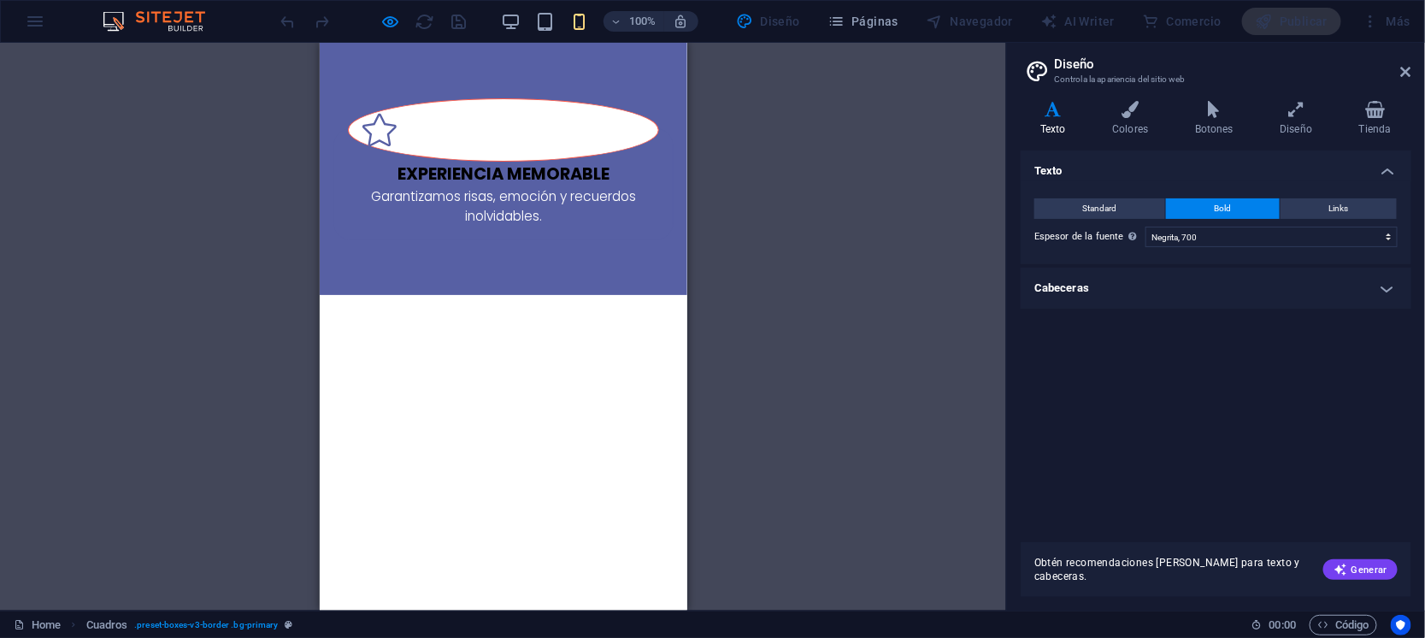
drag, startPoint x: 770, startPoint y: 77, endPoint x: 334, endPoint y: 14, distance: 440.6
click at [770, 77] on div "Arrastra aquí para reemplazar el contenido existente. Si quieres crear un eleme…" at bounding box center [503, 327] width 1006 height 568
click at [510, 15] on icon "button" at bounding box center [511, 22] width 20 height 20
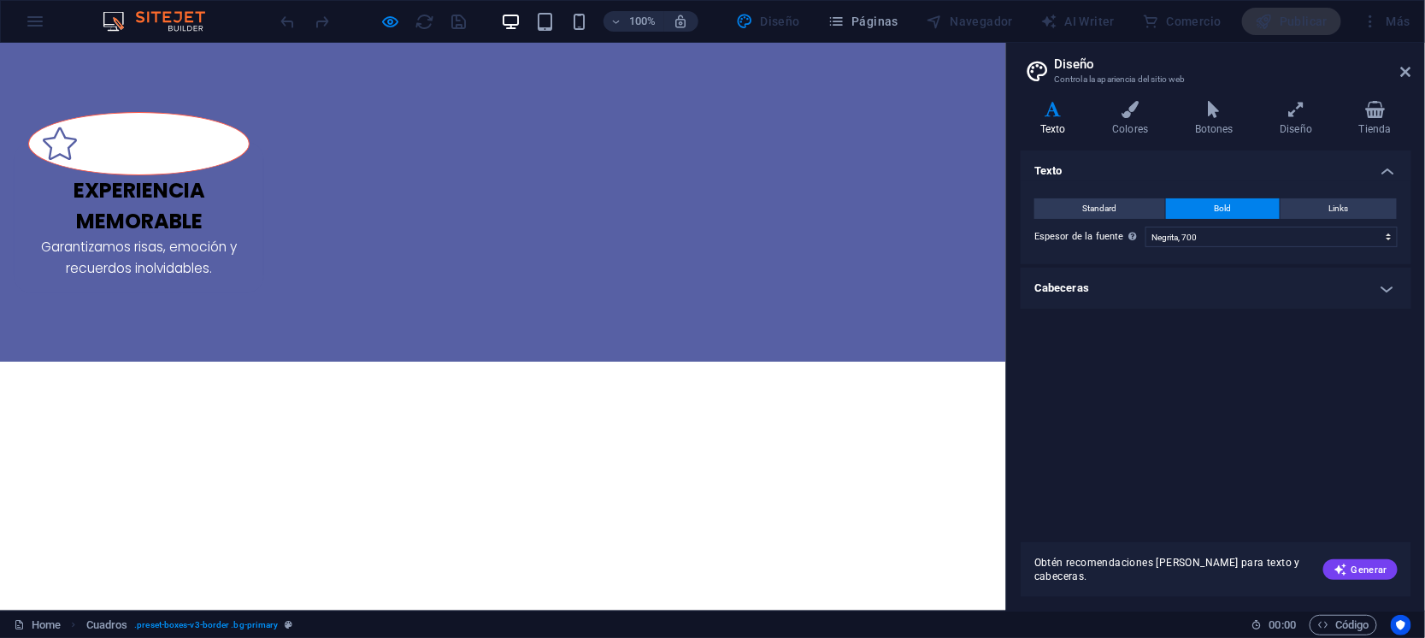
click at [955, 228] on div "Experiencia memorable Garantizamos risas, emoción y recuerdos inolvidables." at bounding box center [503, 201] width 1006 height 319
click at [1282, 17] on div "Publicar" at bounding box center [1292, 21] width 100 height 27
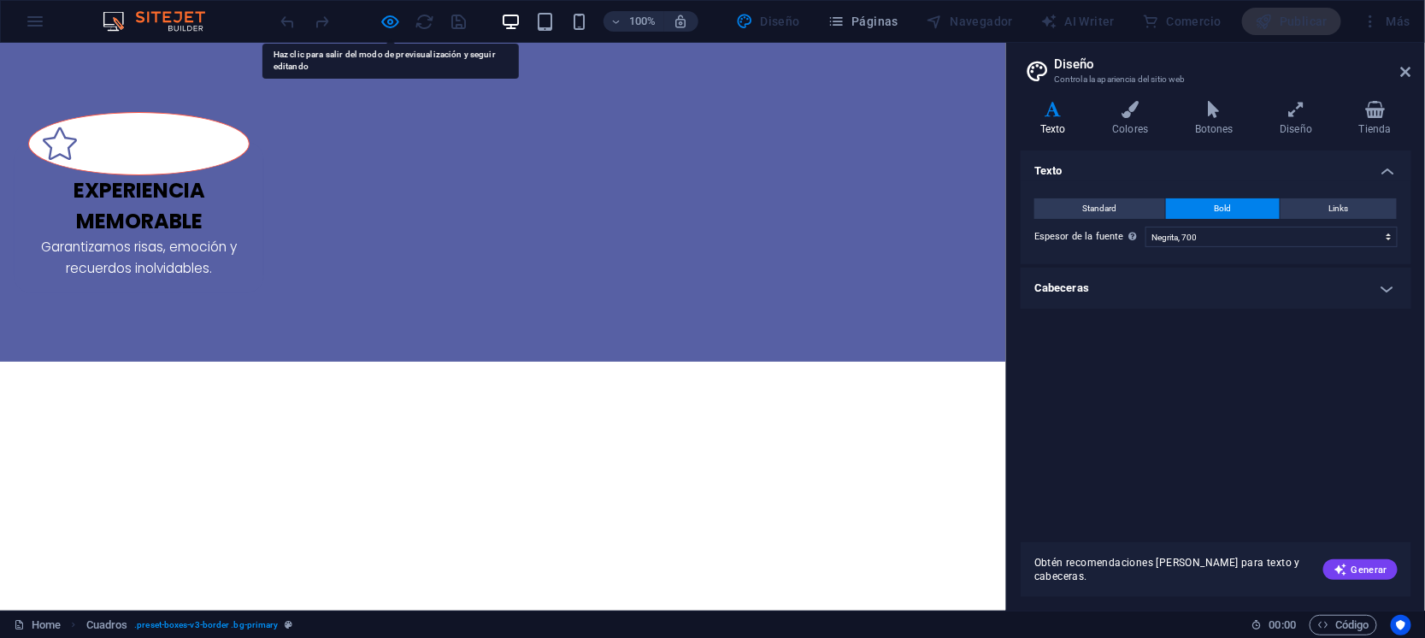
click at [858, 217] on div "Experiencia memorable Garantizamos risas, emoción y recuerdos inolvidables." at bounding box center [503, 201] width 1006 height 319
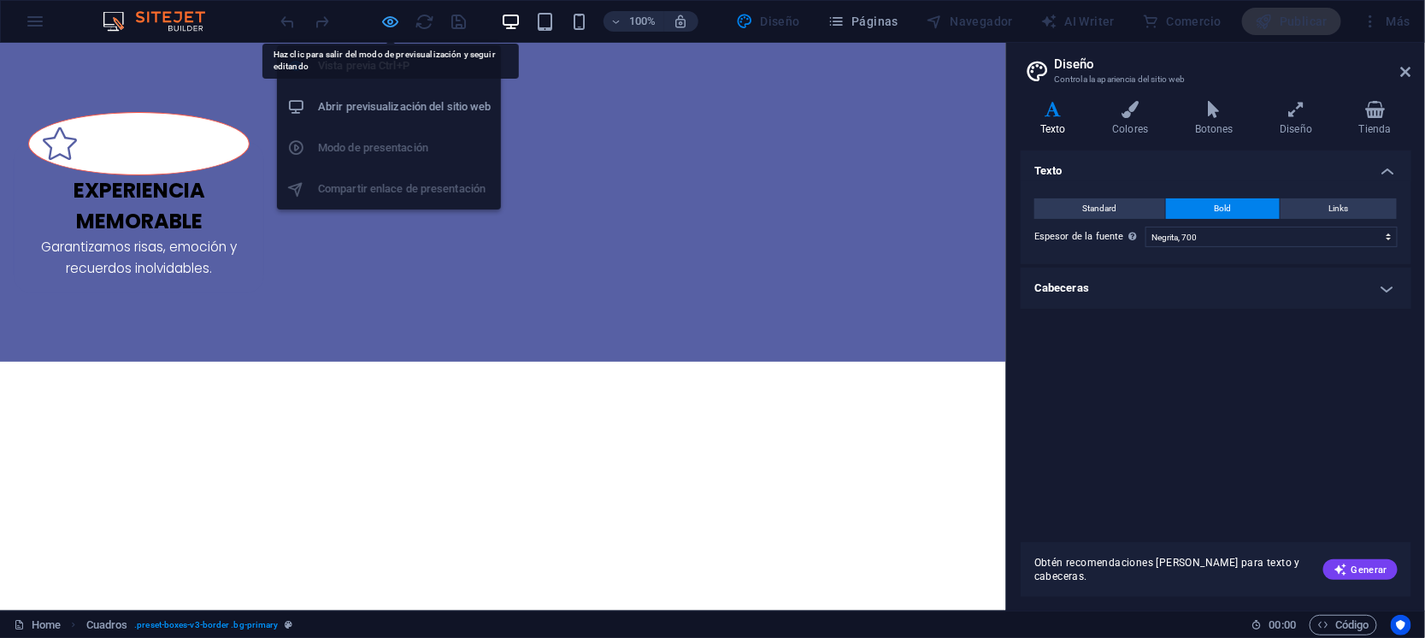
click at [389, 15] on icon "button" at bounding box center [391, 22] width 20 height 20
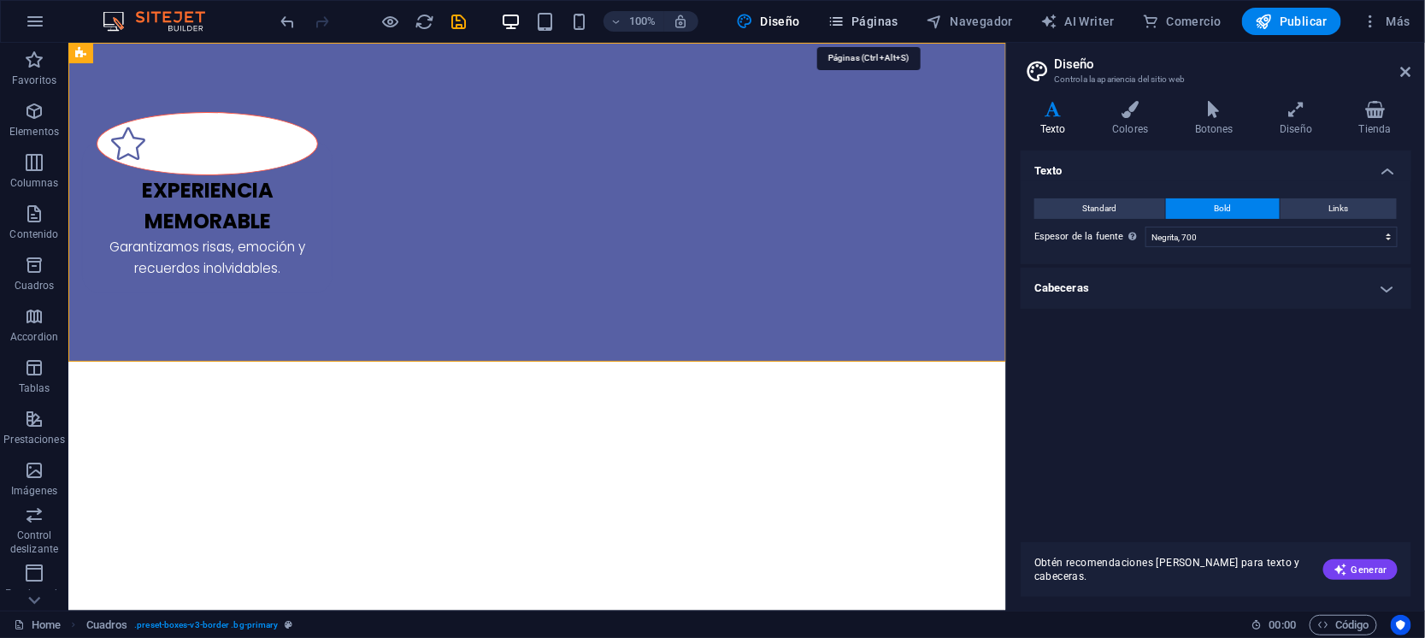
click at [867, 11] on button "Páginas" at bounding box center [863, 21] width 85 height 27
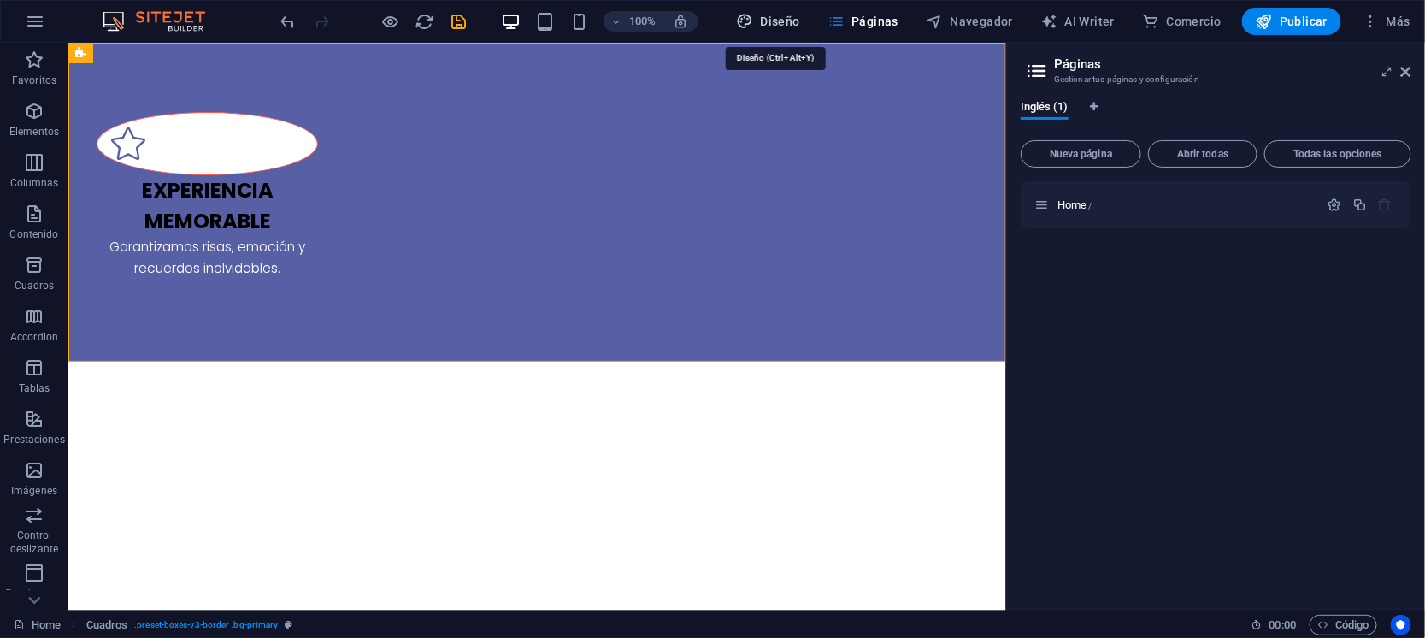
click at [773, 15] on span "Diseño" at bounding box center [768, 21] width 64 height 17
select select "700"
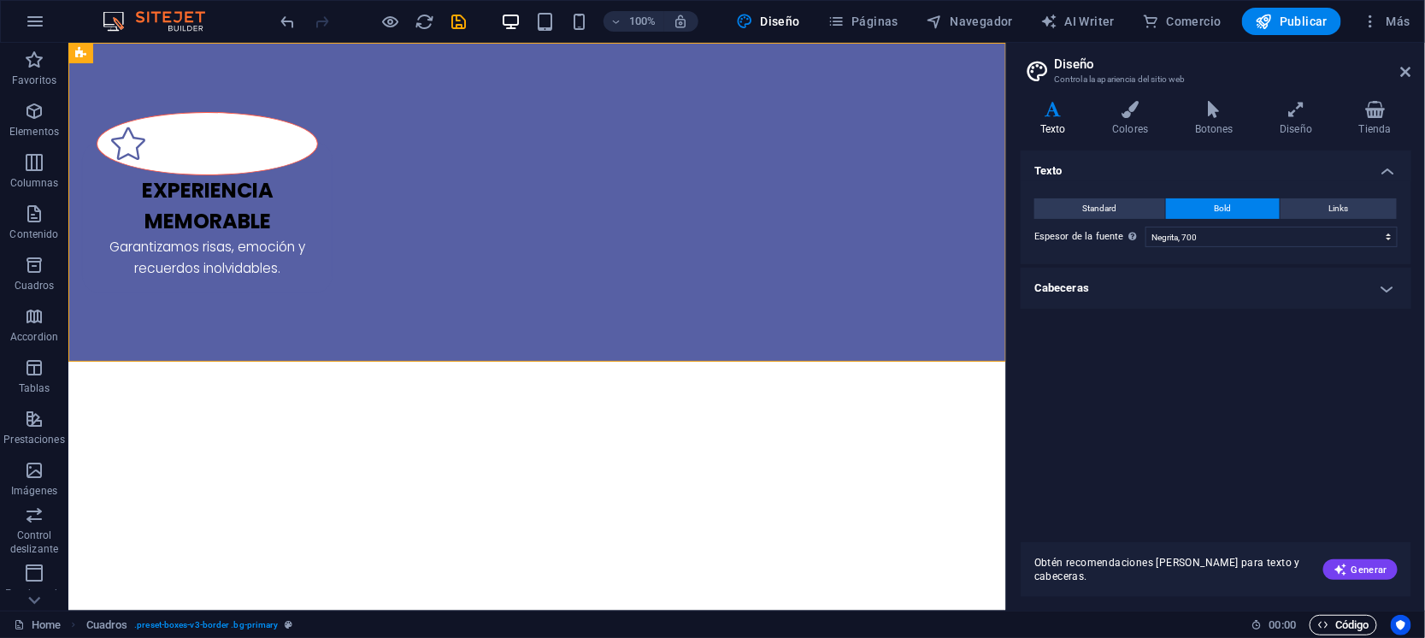
click at [1344, 627] on span "Código" at bounding box center [1344, 625] width 52 height 21
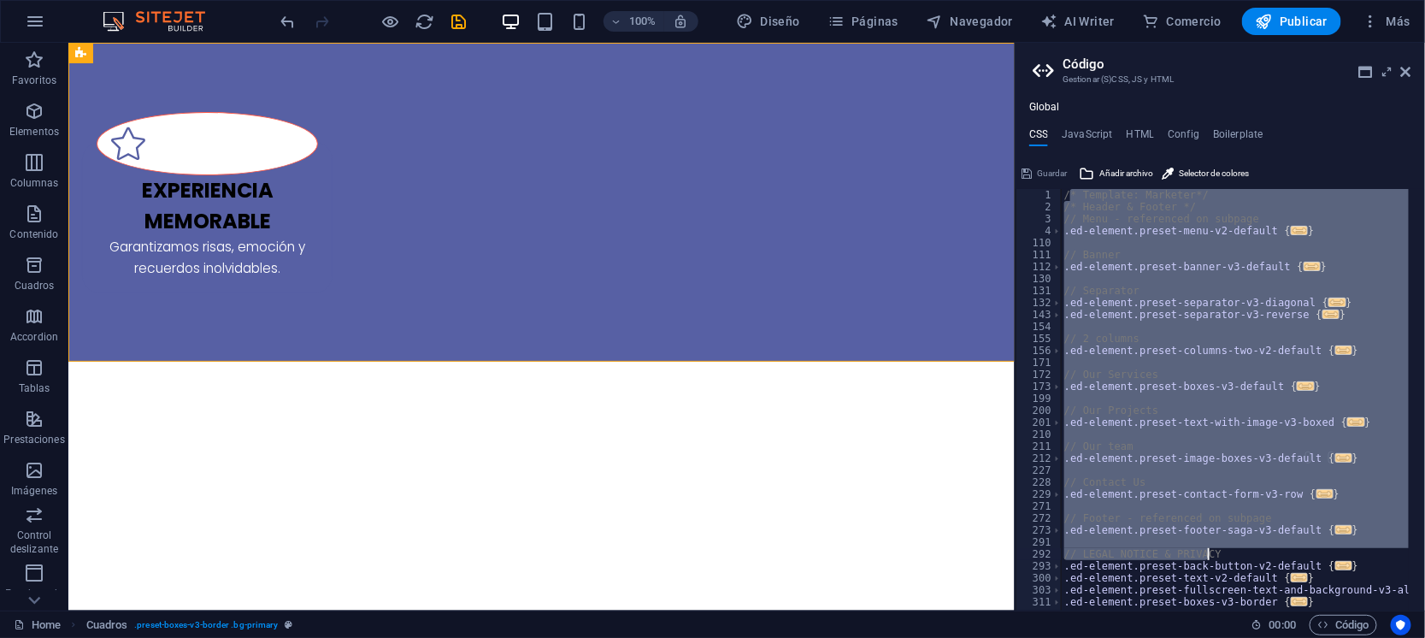
scroll to position [26, 0]
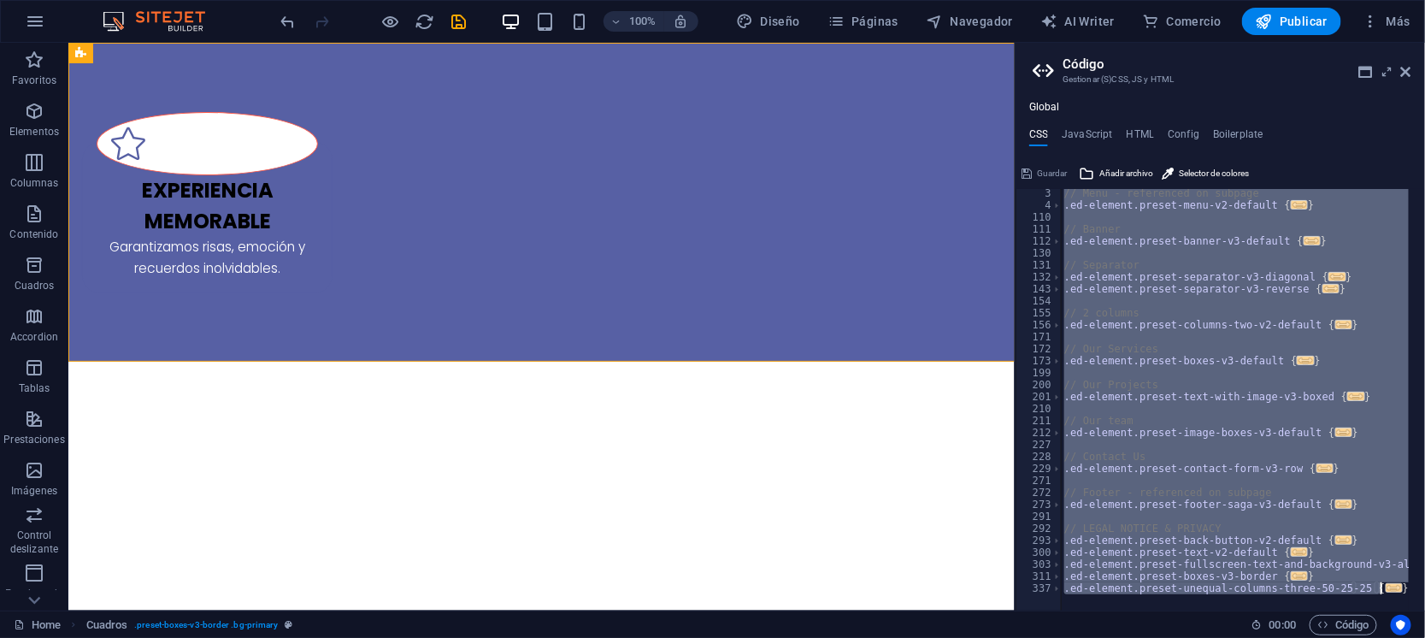
drag, startPoint x: 1069, startPoint y: 193, endPoint x: 1361, endPoint y: 671, distance: 560.3
click at [1361, 637] on html "[DOMAIN_NAME] Home Favoritos Elementos Columnas Contenido Cuadros Accordion Tab…" at bounding box center [712, 319] width 1425 height 638
type textarea "/"
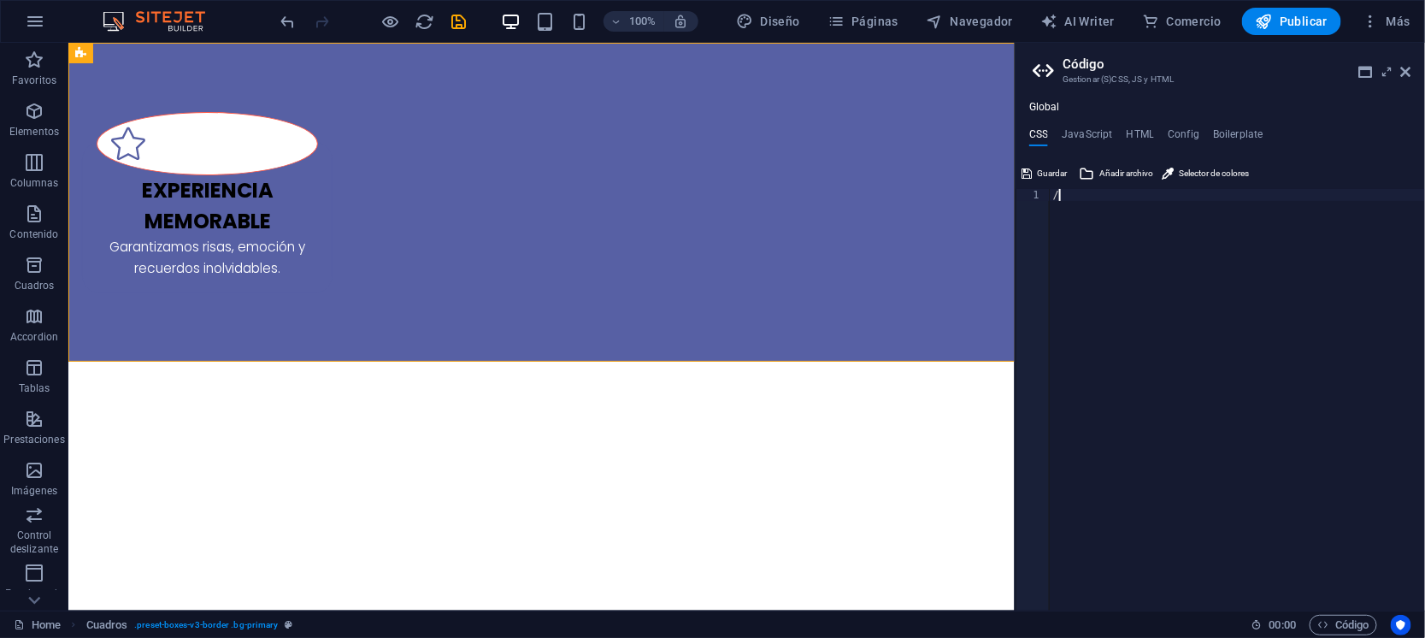
click at [1118, 243] on div "/" at bounding box center [1237, 411] width 375 height 445
drag, startPoint x: 1038, startPoint y: 172, endPoint x: 1032, endPoint y: 209, distance: 37.2
click at [1038, 171] on span "Guardar" at bounding box center [1052, 173] width 30 height 21
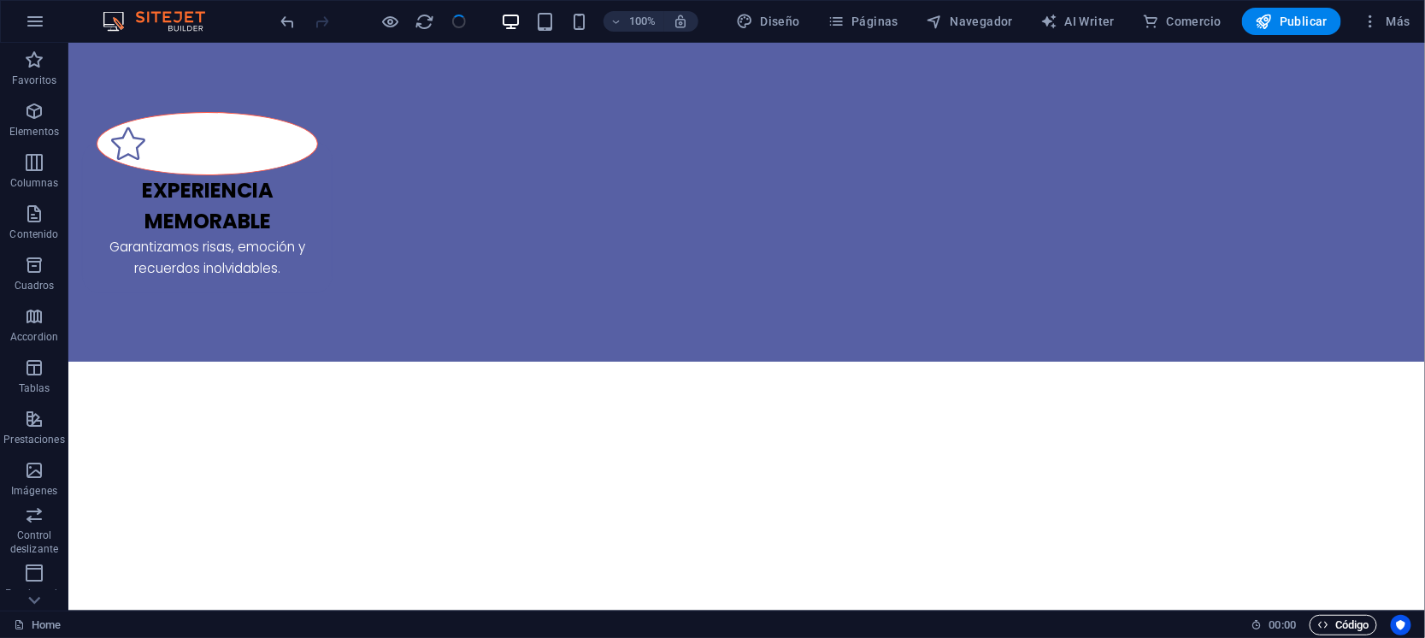
click at [1351, 616] on span "Código" at bounding box center [1344, 625] width 52 height 21
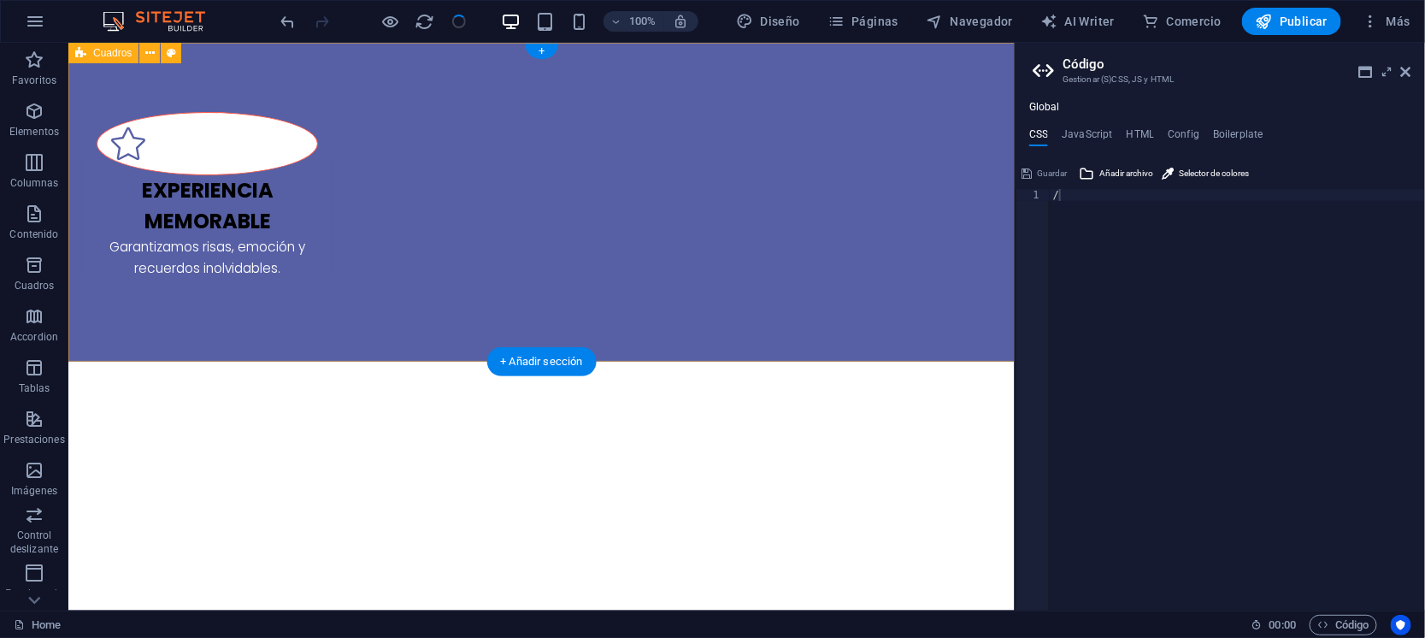
click at [866, 235] on div "Experiencia memorable Garantizamos risas, emoción y recuerdos inolvidables." at bounding box center [541, 201] width 946 height 319
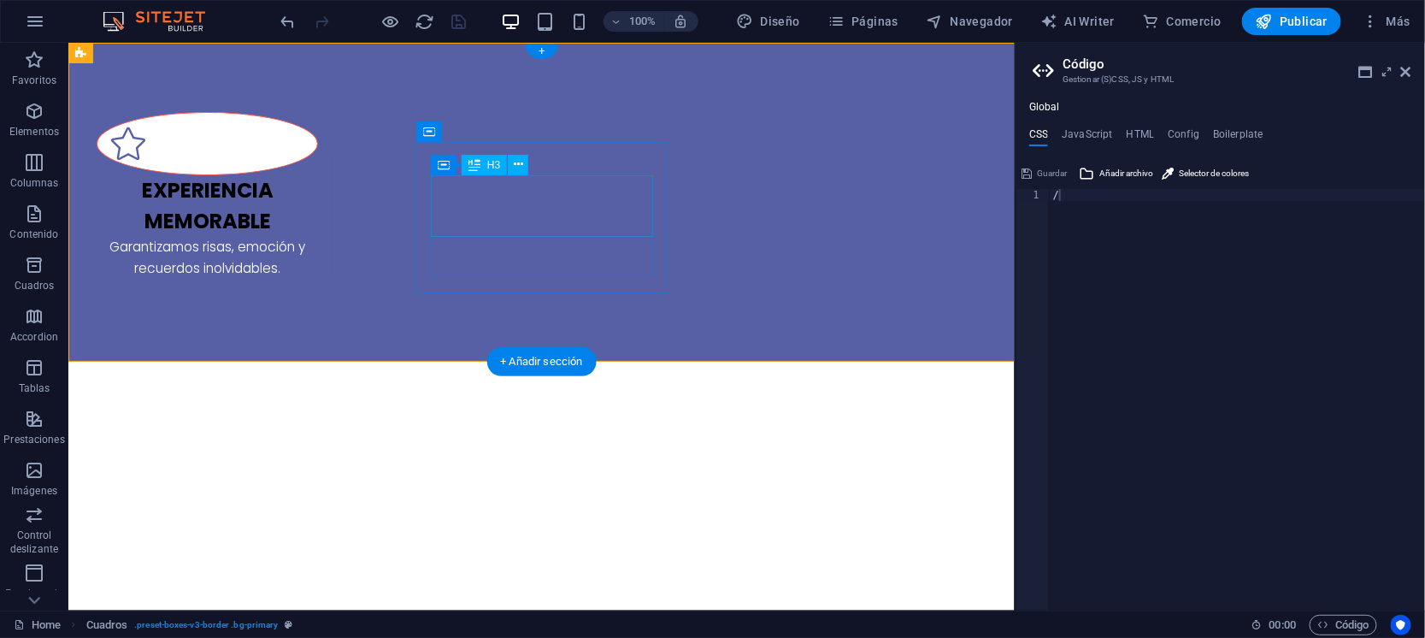
click at [317, 183] on div "Experiencia memorable" at bounding box center [206, 205] width 221 height 62
click at [317, 122] on figure at bounding box center [206, 142] width 221 height 63
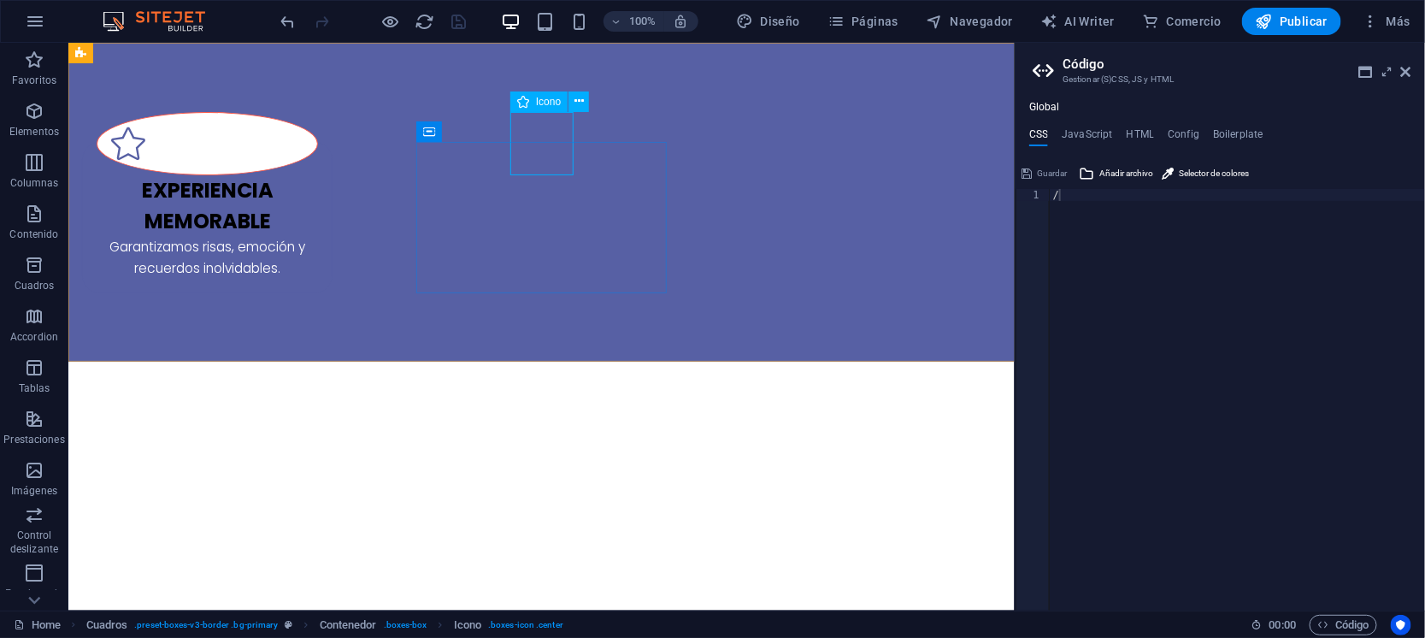
click at [536, 97] on span "Icono" at bounding box center [548, 102] width 25 height 10
click at [332, 144] on div "Experiencia memorable Garantizamos risas, emoción y recuerdos inolvidables." at bounding box center [206, 216] width 251 height 151
click at [1126, 122] on div "Global CSS JavaScript HTML Config Boilerplate / 1 / ההההההההההההההההההההההההההה…" at bounding box center [1221, 356] width 410 height 510
click at [1134, 127] on div "Global CSS JavaScript HTML Config Boilerplate / 1 / ההההההההההההההההההההההההההה…" at bounding box center [1221, 356] width 410 height 510
click at [1134, 133] on h4 "HTML" at bounding box center [1141, 137] width 28 height 19
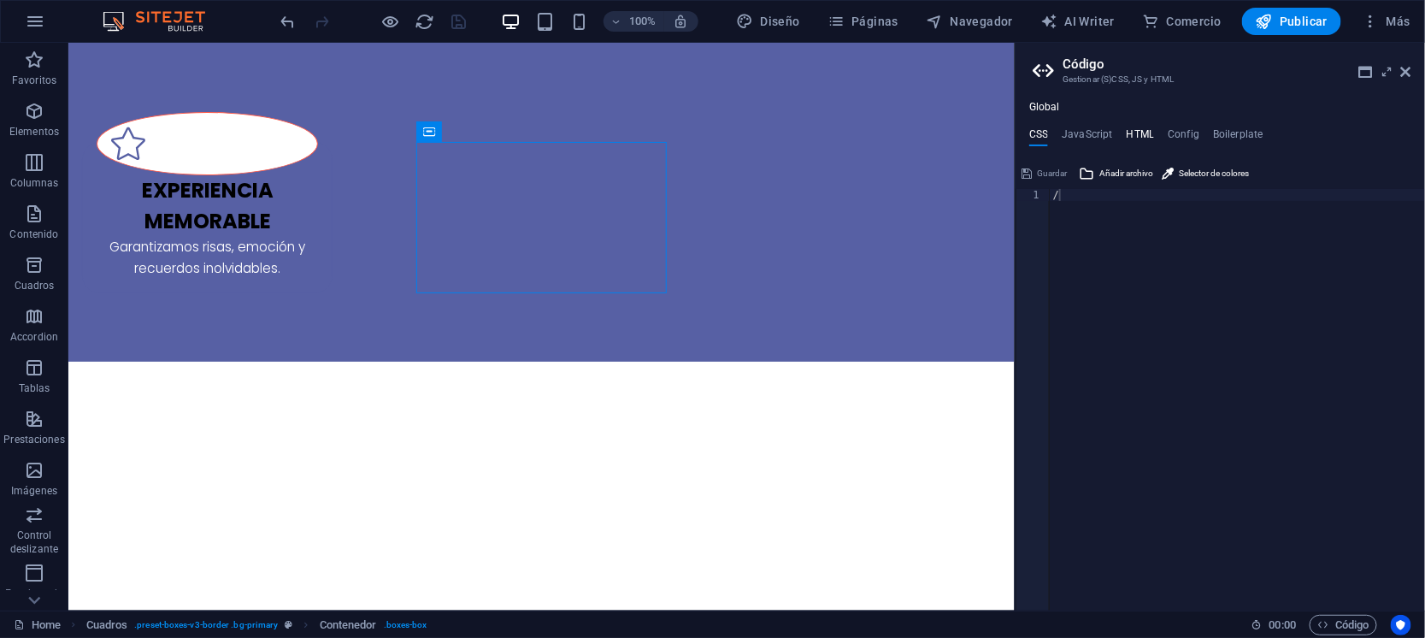
type textarea "{{content}}"
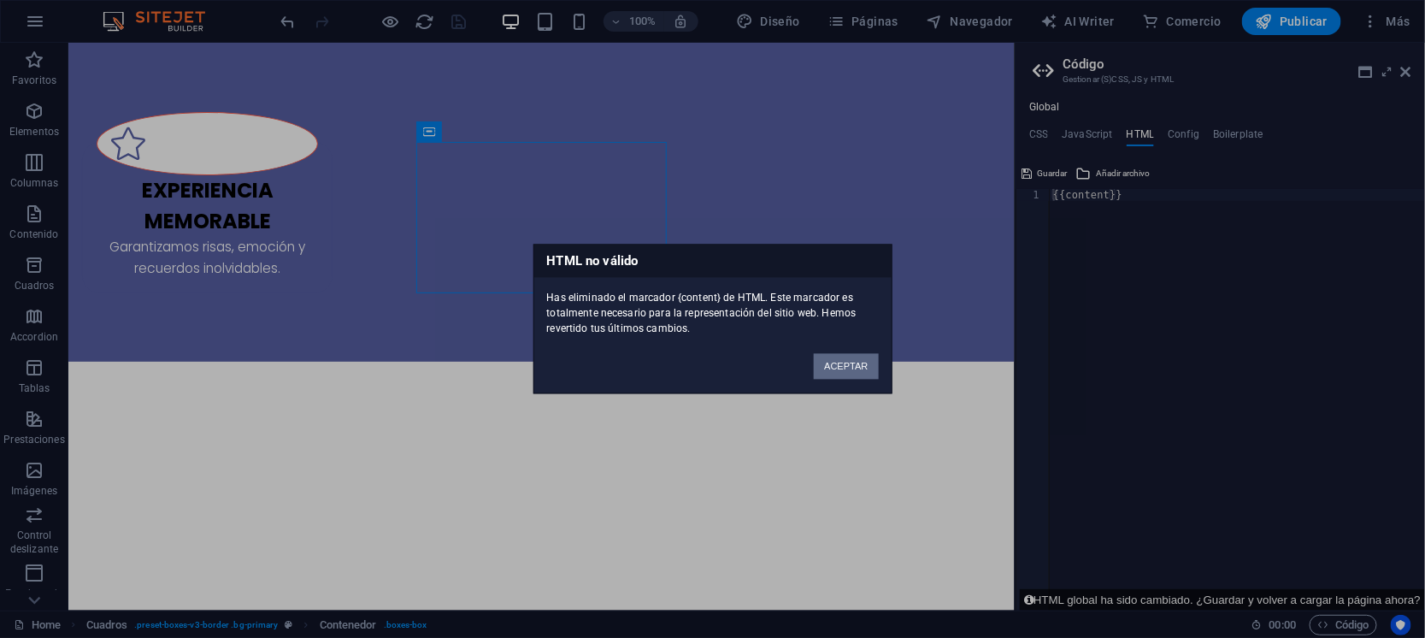
click at [849, 364] on button "ACEPTAR" at bounding box center [846, 367] width 64 height 26
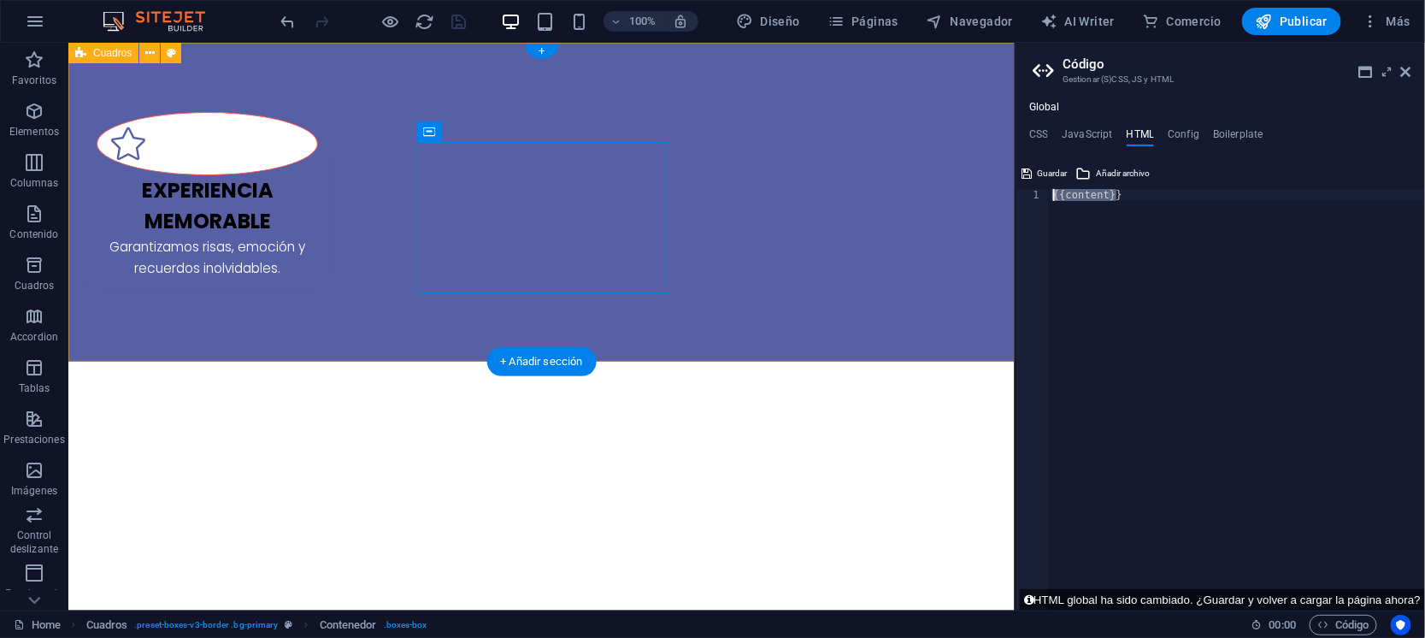
drag, startPoint x: 1288, startPoint y: 247, endPoint x: 984, endPoint y: 174, distance: 312.3
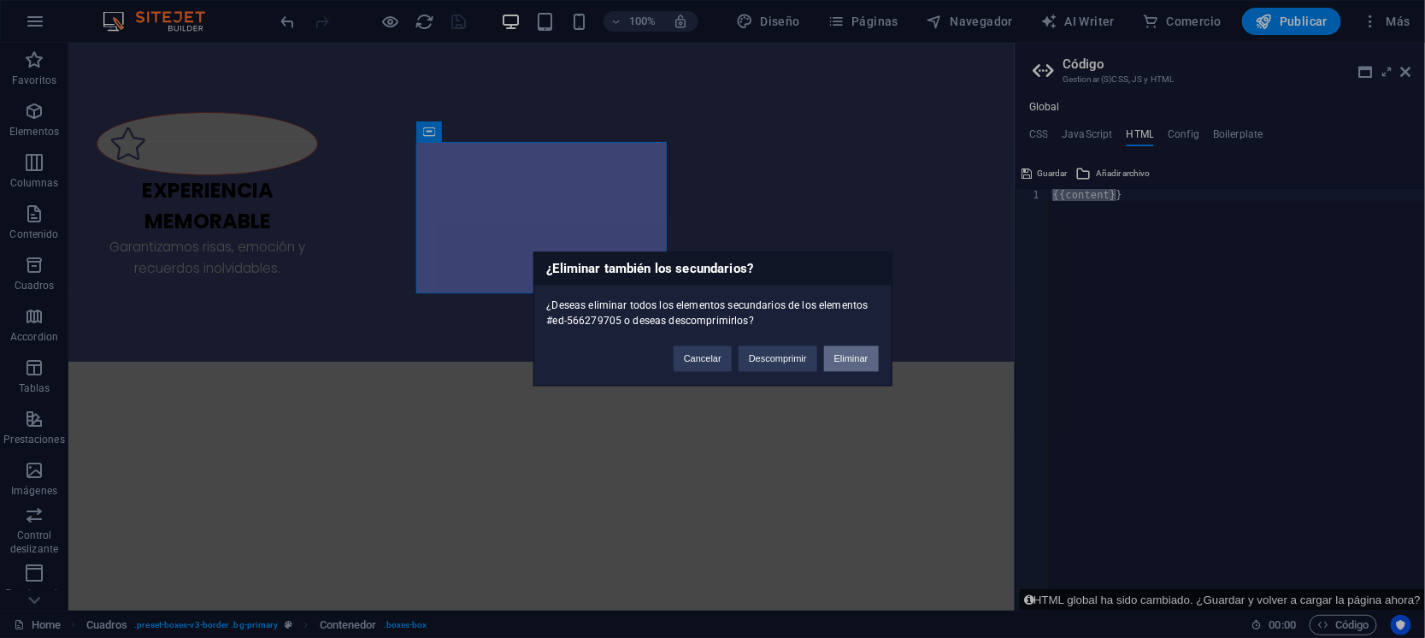
click at [839, 363] on button "Eliminar" at bounding box center [851, 359] width 55 height 26
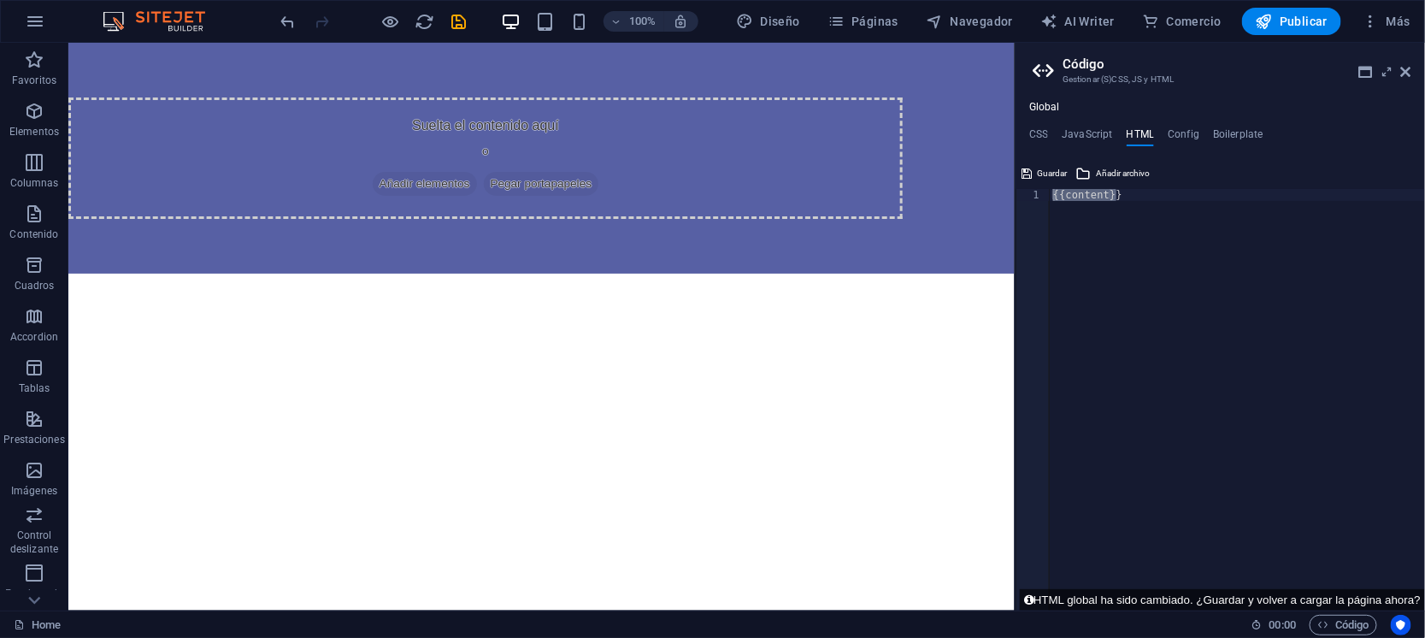
click at [1157, 323] on div "{{content}}" at bounding box center [1237, 400] width 375 height 422
click at [1136, 269] on div "{{content}}" at bounding box center [1237, 411] width 375 height 445
drag, startPoint x: 1231, startPoint y: 235, endPoint x: 995, endPoint y: 191, distance: 240.1
paste textarea
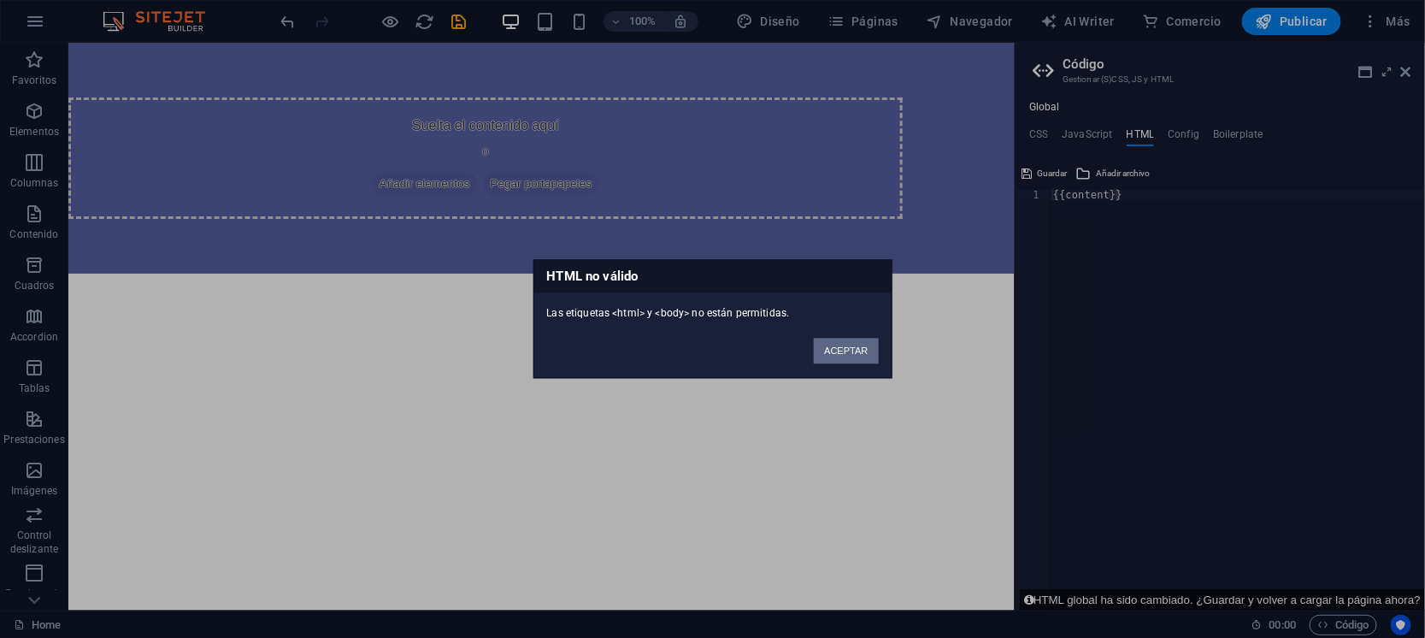
click at [838, 342] on button "ACEPTAR" at bounding box center [846, 352] width 64 height 26
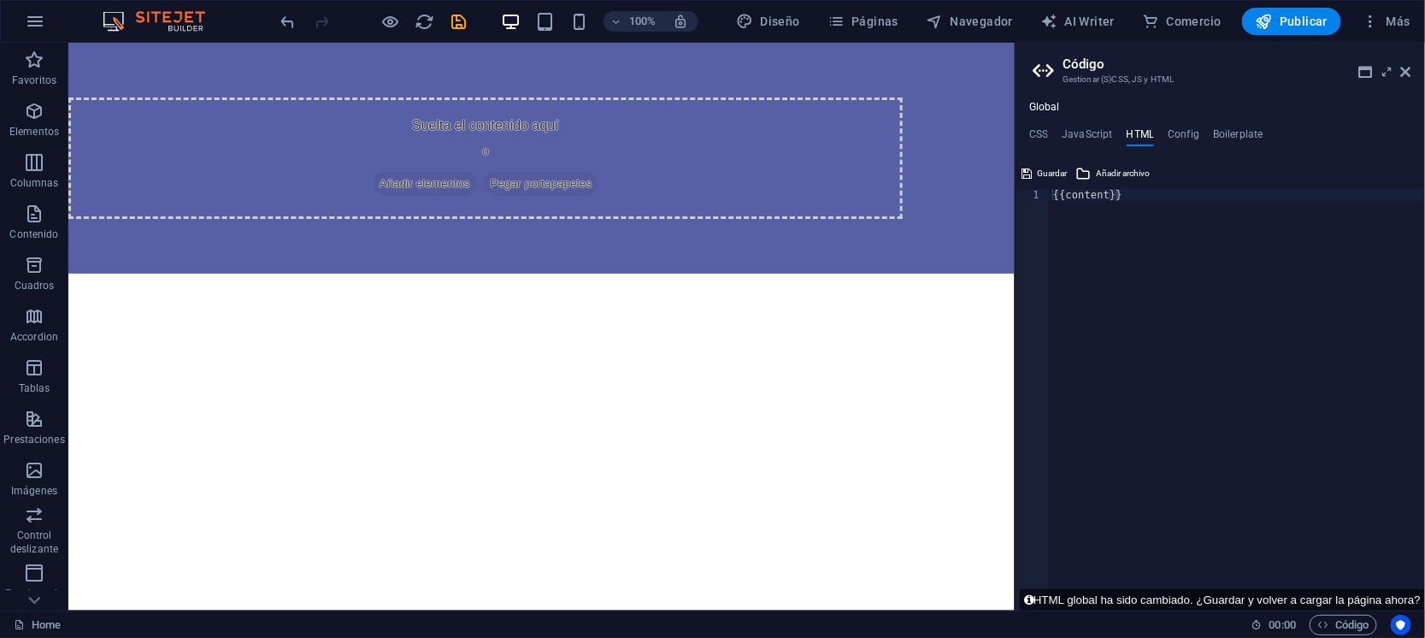
type textarea "{{content}}"
click at [1230, 262] on div "{{content}}" at bounding box center [1237, 411] width 375 height 445
paste textarea "{{content}}"
type textarea "{{content}}"
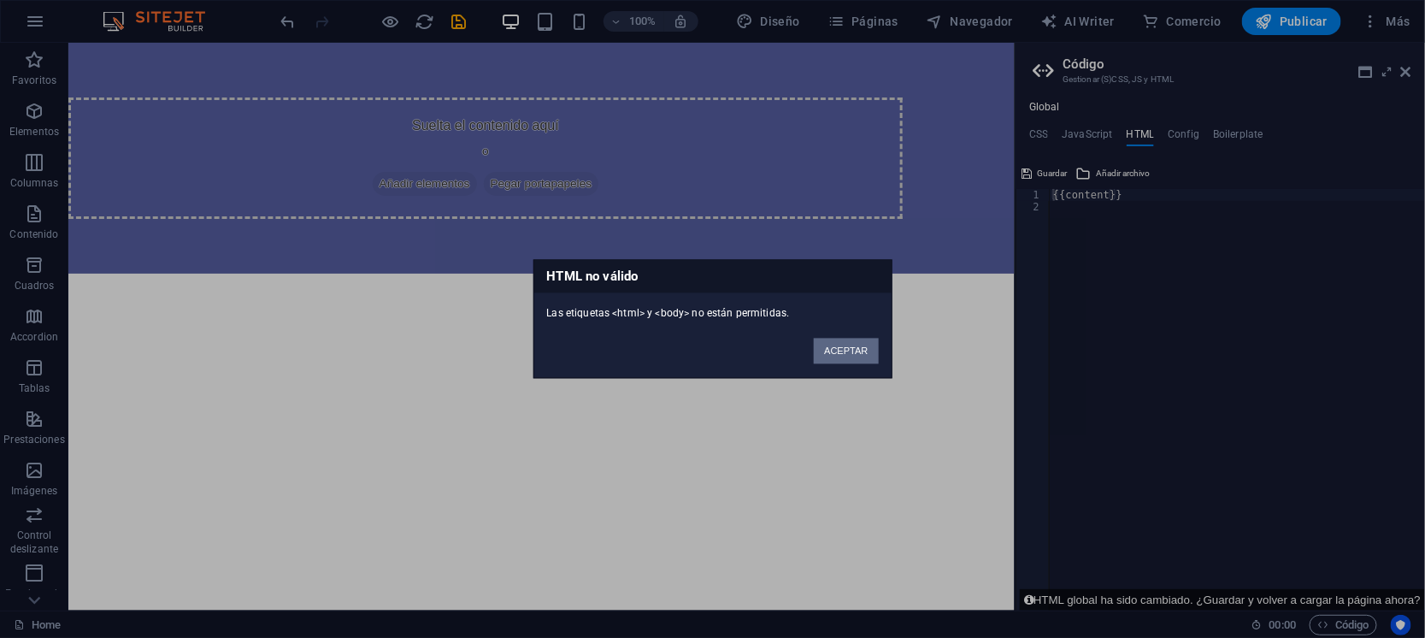
click at [851, 358] on button "ACEPTAR" at bounding box center [846, 352] width 64 height 26
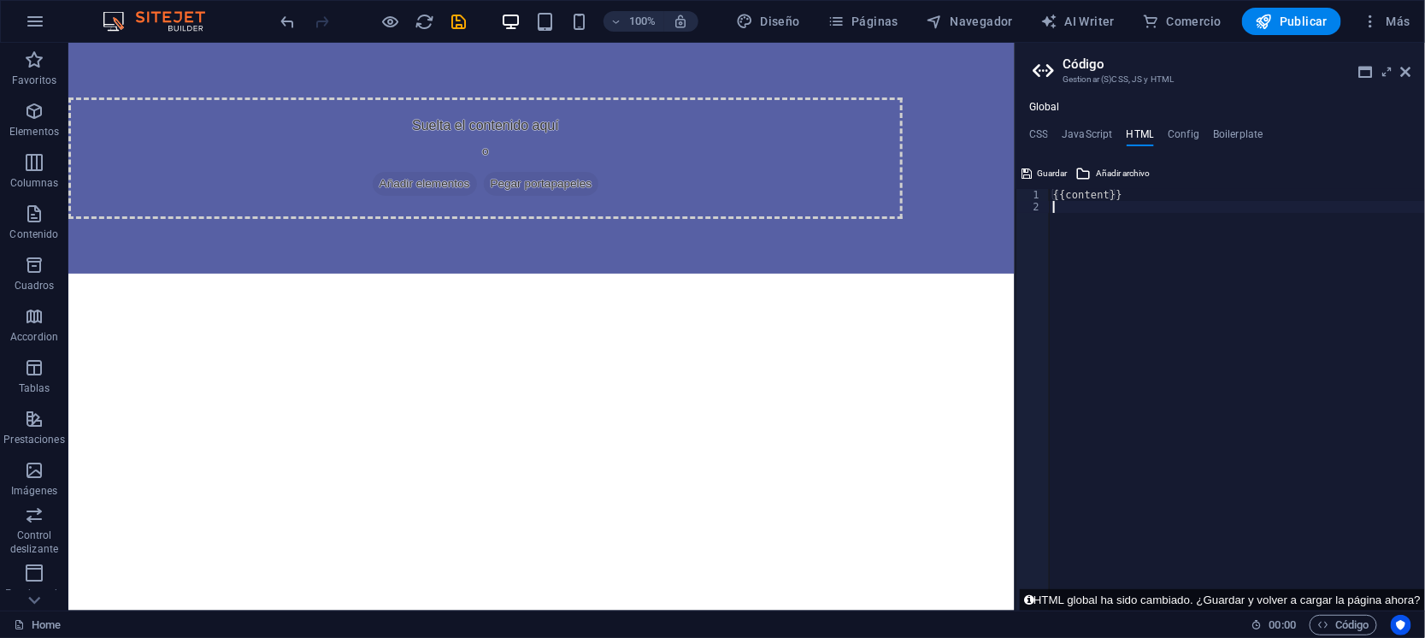
click at [1159, 298] on div "{{content}}" at bounding box center [1237, 411] width 375 height 445
paste textarea "<input id="name" name="name" type="text" placeholder=""
type textarea "<input id="name" name="name" type="text" placeholder=""
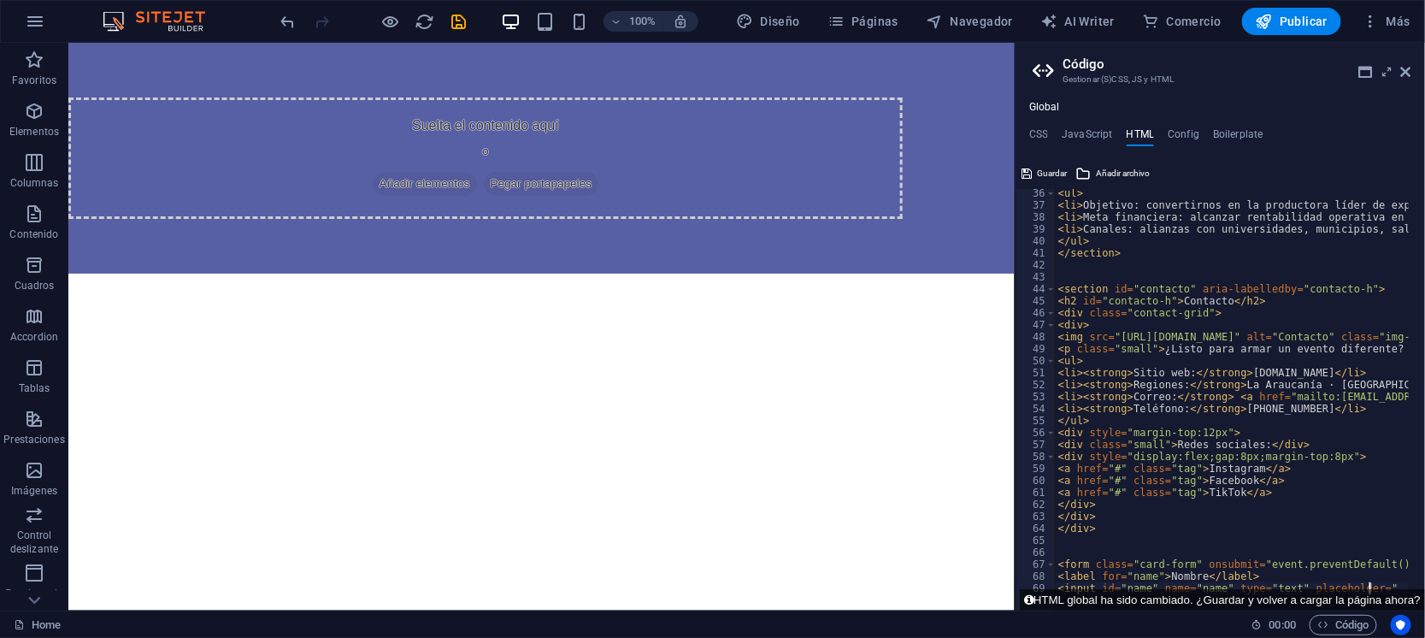
scroll to position [433, 0]
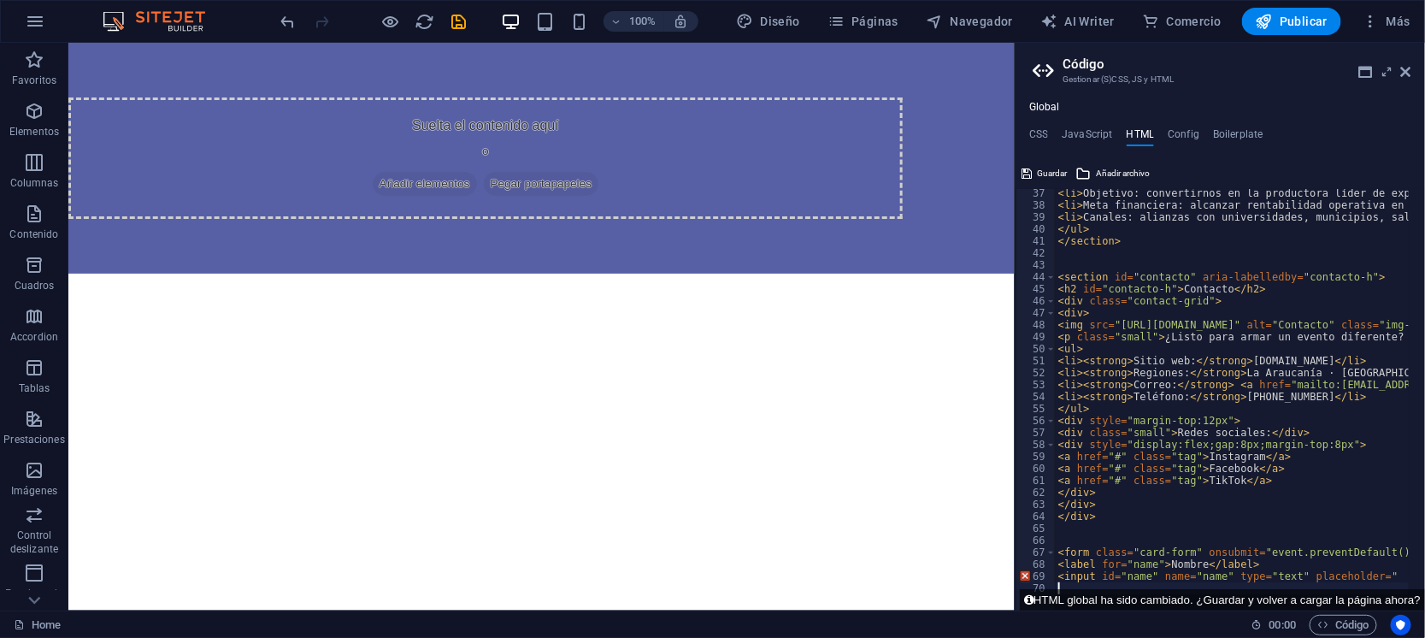
type textarea "<img src="[URL][DOMAIN_NAME]" alt="Contacto" class="img-ref" />"
click at [846, 273] on html "Suelta el contenido aquí o Añadir elementos Pegar portapapeles" at bounding box center [541, 157] width 946 height 231
click at [1035, 164] on button "Guardar" at bounding box center [1044, 173] width 50 height 21
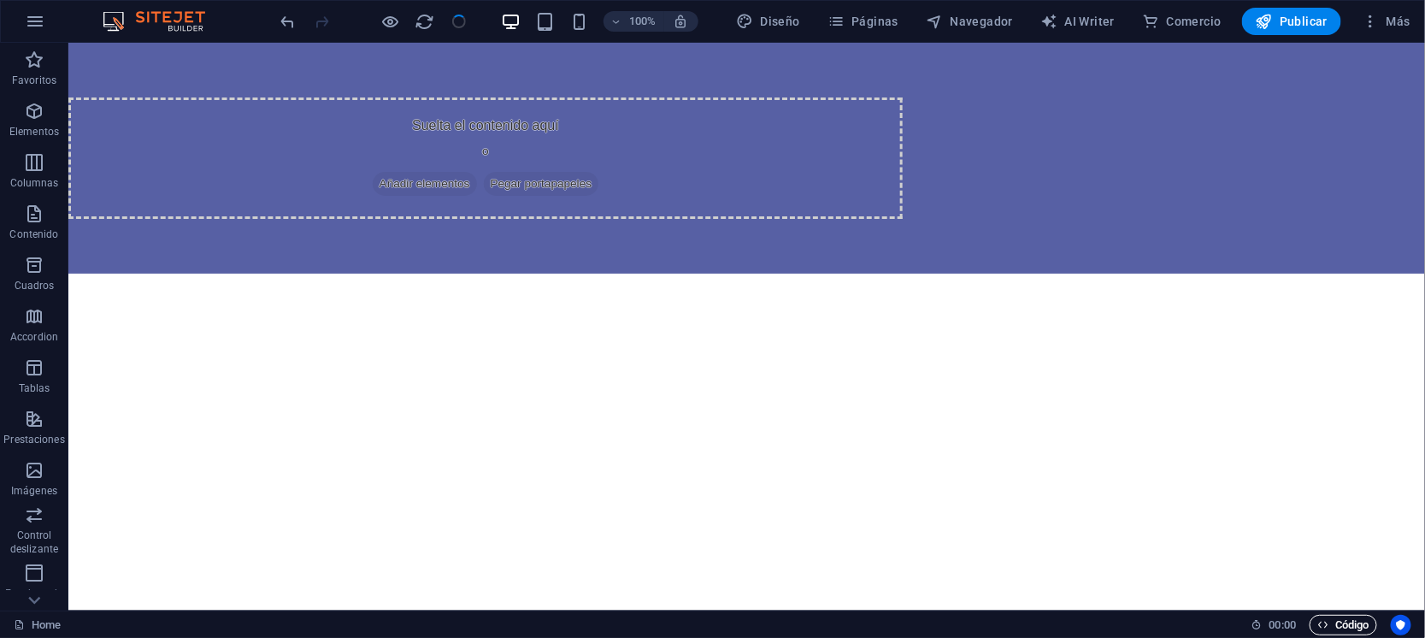
click at [1329, 618] on span "Código" at bounding box center [1344, 625] width 52 height 21
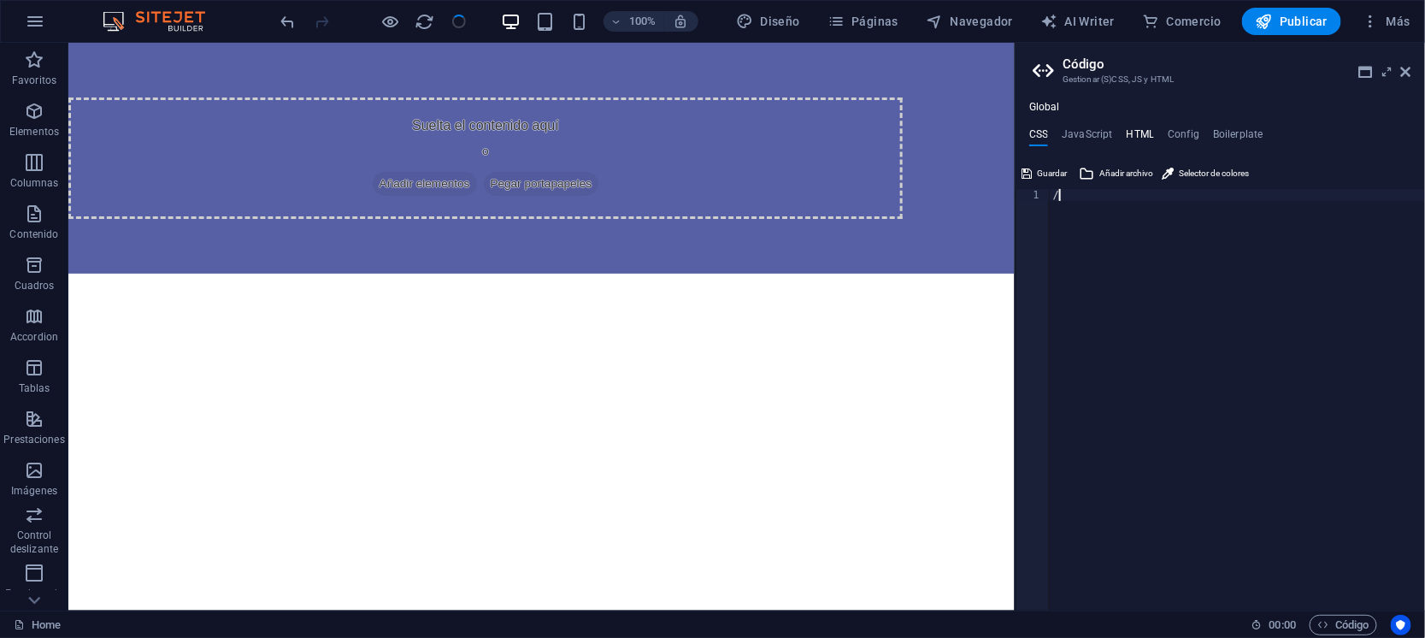
click at [1135, 133] on h4 "HTML" at bounding box center [1141, 137] width 28 height 19
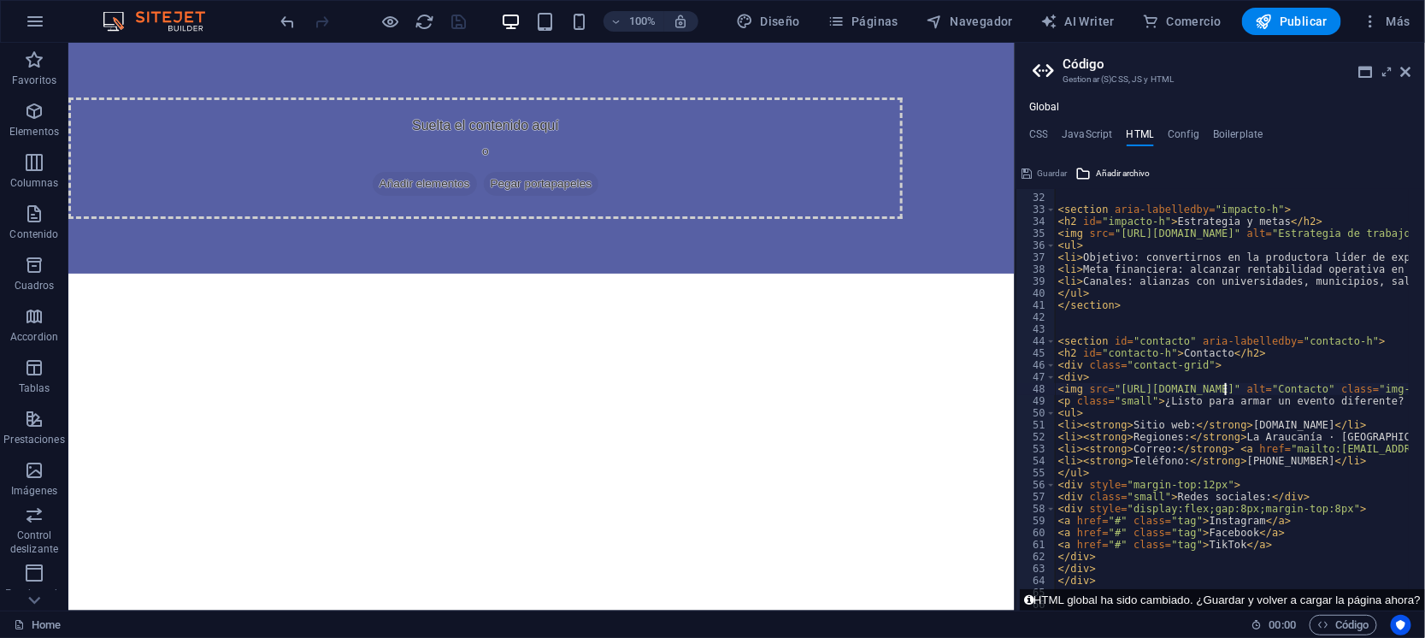
scroll to position [0, 0]
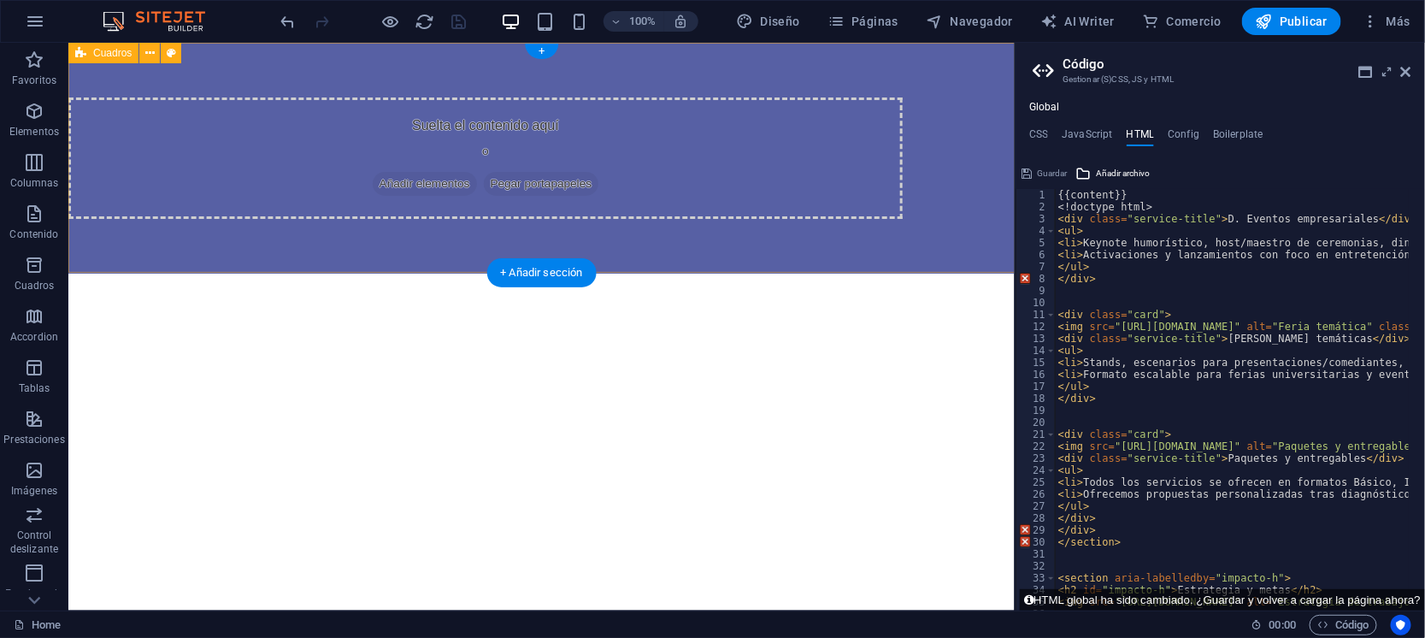
click at [786, 230] on div "Suelta el contenido aquí o Añadir elementos Pegar portapapeles" at bounding box center [541, 157] width 946 height 231
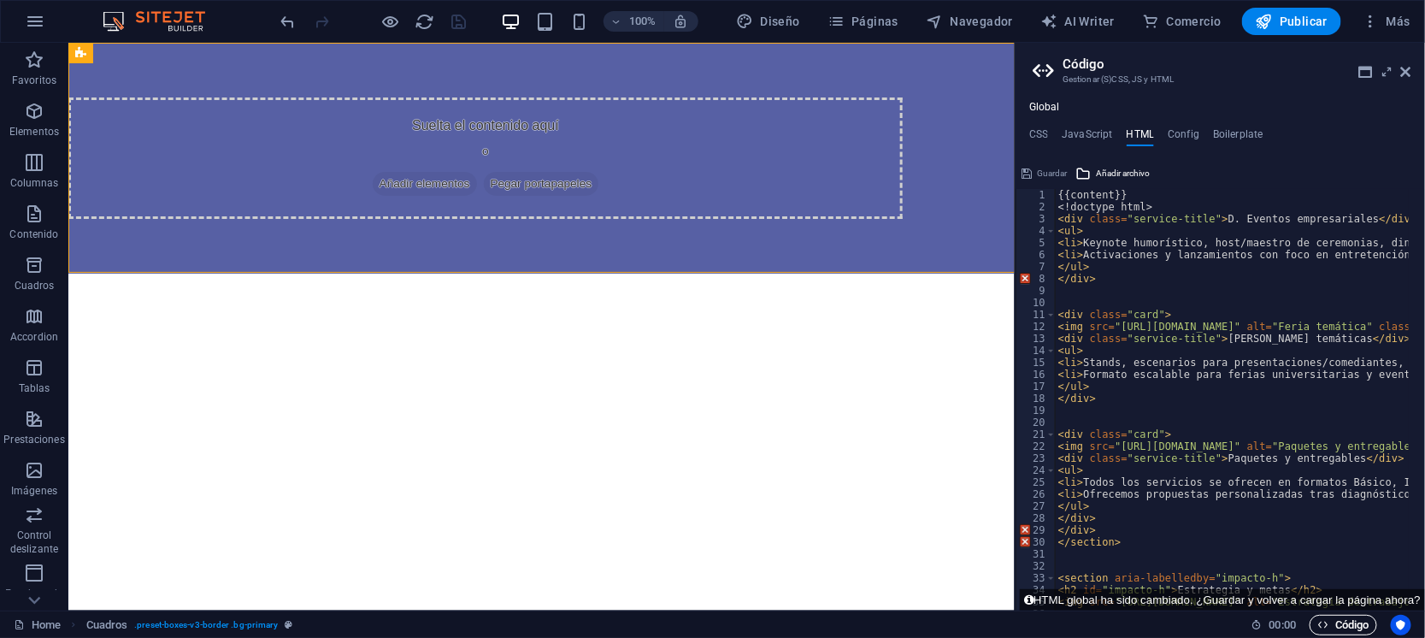
click at [1357, 621] on span "Código" at bounding box center [1344, 625] width 52 height 21
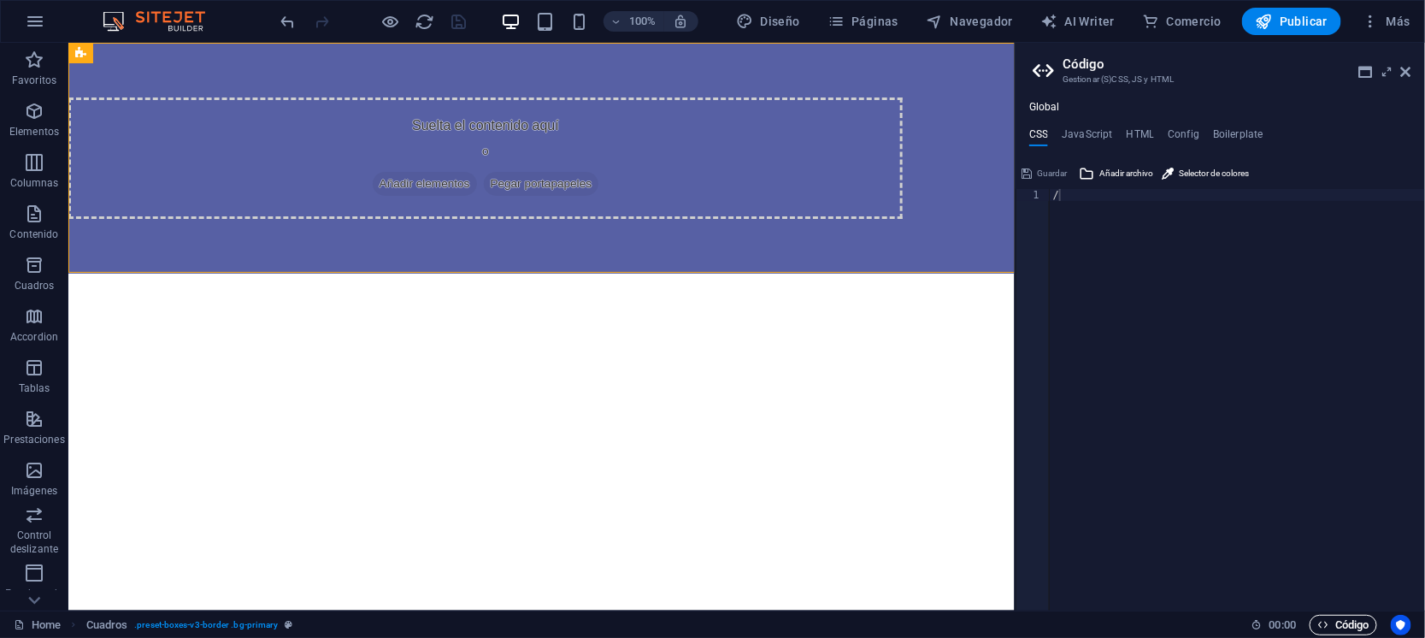
click at [1341, 617] on span "Código" at bounding box center [1344, 625] width 52 height 21
click at [1077, 132] on h4 "JavaScript" at bounding box center [1087, 137] width 50 height 19
type textarea "/* JS for preset "Menu V2" */"
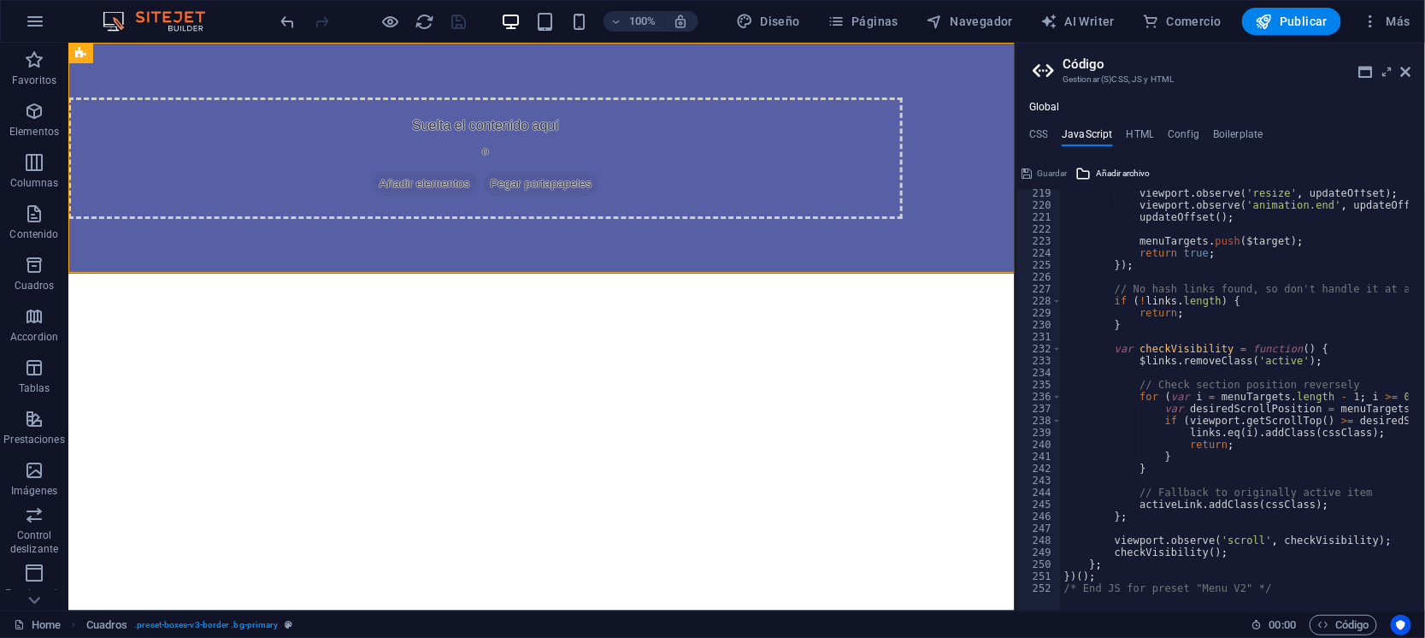
scroll to position [2101, 0]
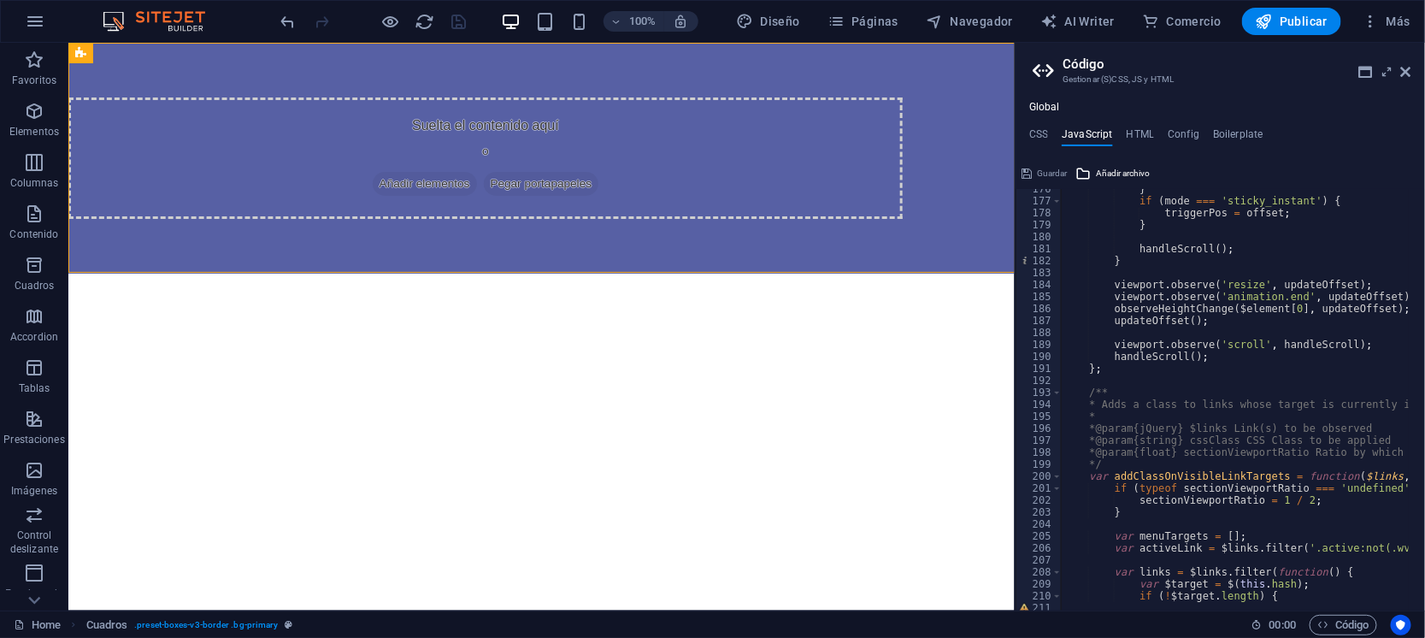
click at [1035, 122] on div "Global CSS JavaScript HTML Config Boilerplate / 1 / ההההההההההההההההההההההההההה…" at bounding box center [1221, 356] width 410 height 510
click at [1040, 128] on h4 "CSS" at bounding box center [1038, 137] width 19 height 19
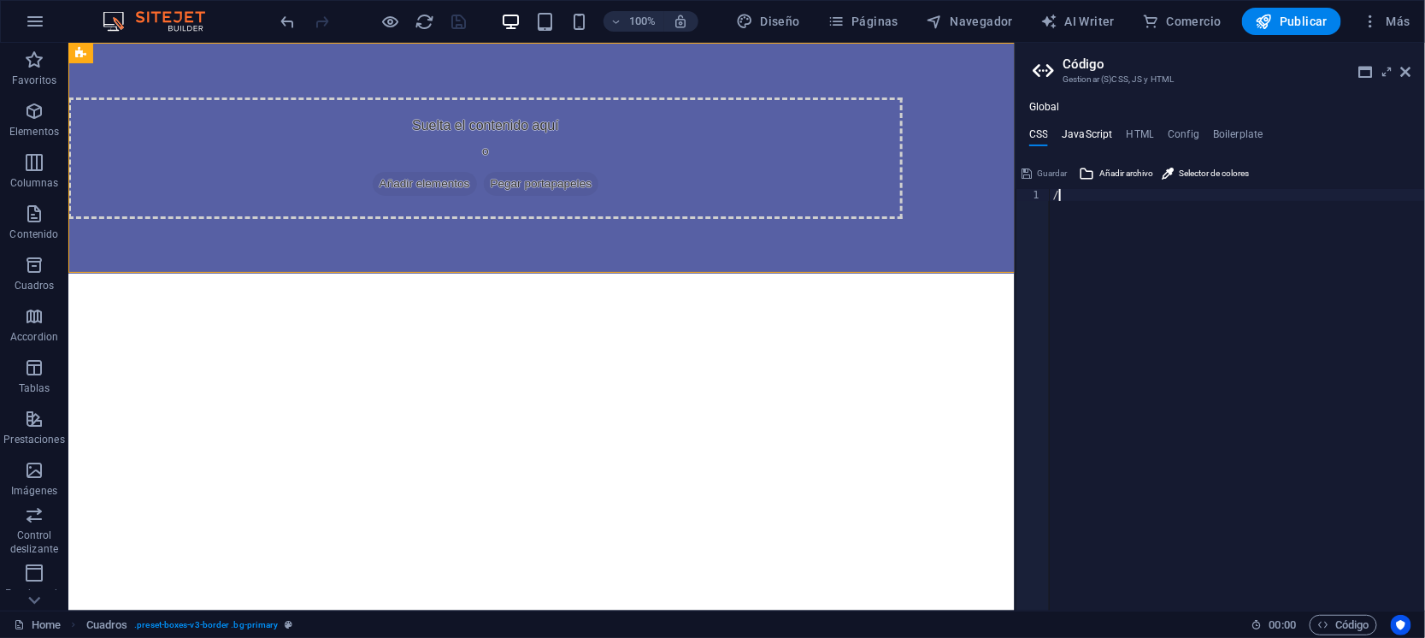
click at [1102, 128] on h4 "JavaScript" at bounding box center [1087, 137] width 50 height 19
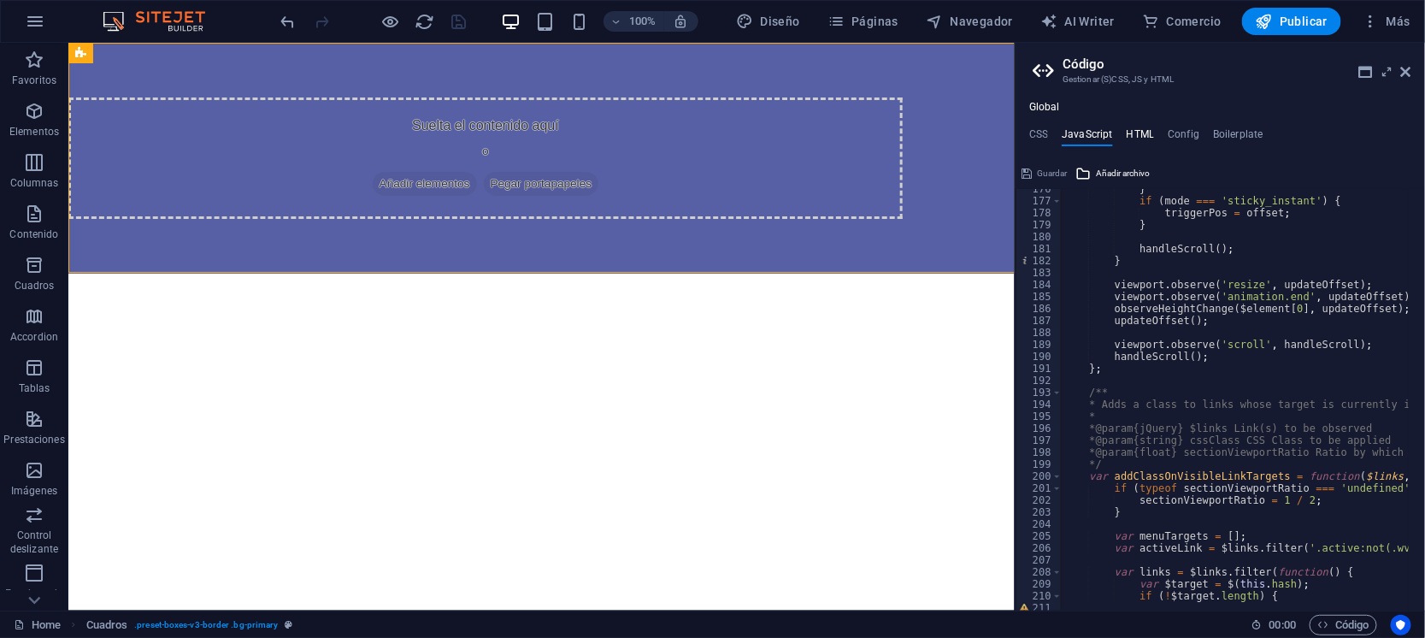
click at [1147, 131] on h4 "HTML" at bounding box center [1141, 137] width 28 height 19
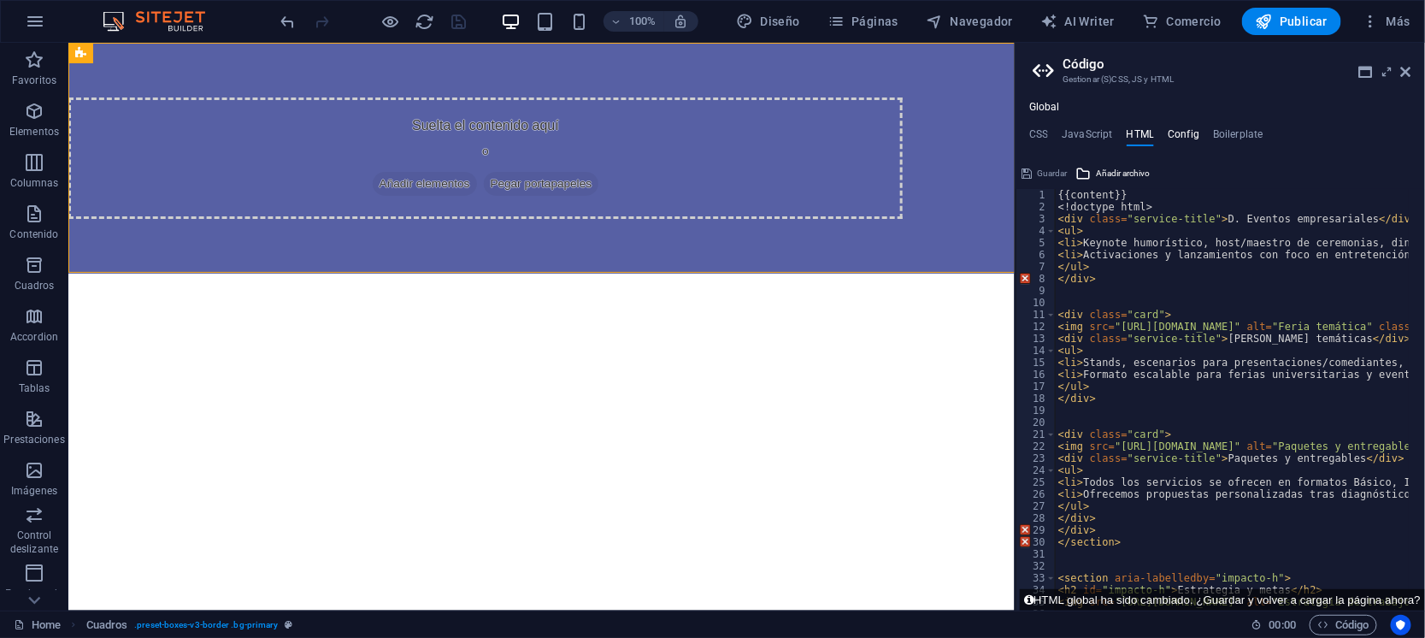
click at [1191, 135] on h4 "Config" at bounding box center [1184, 137] width 32 height 19
type textarea "$color-background: #ffffff;"
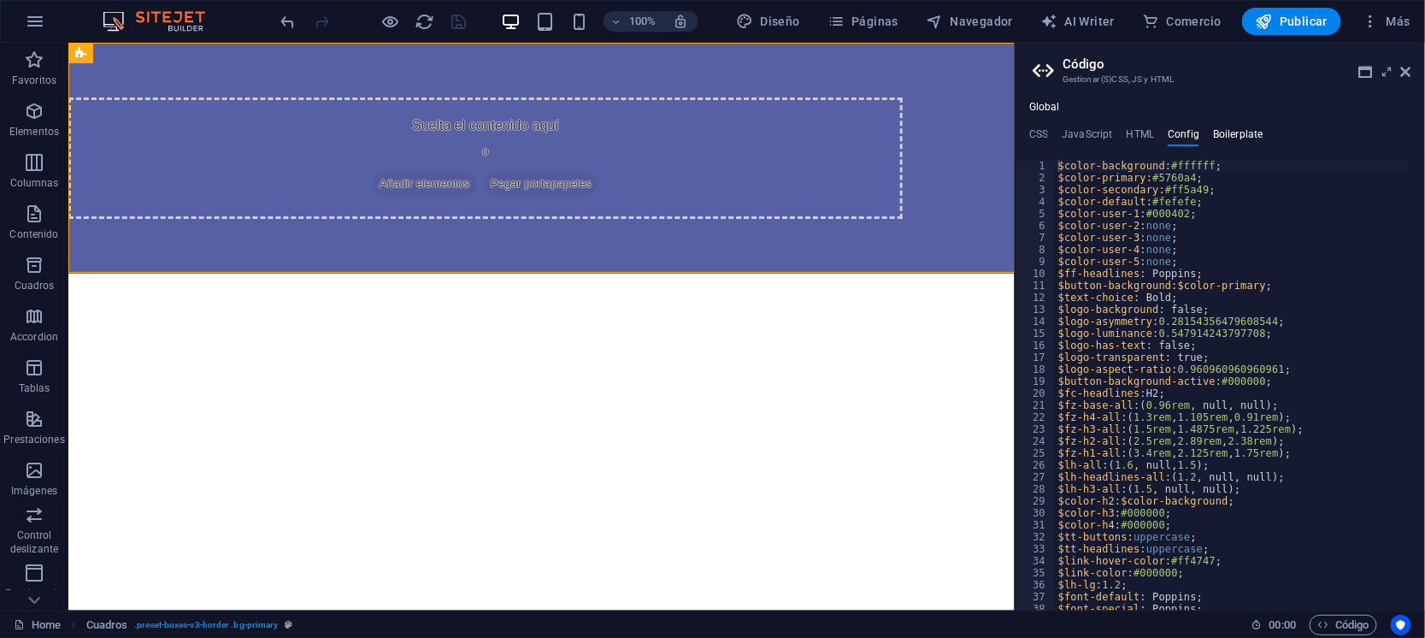
click at [1248, 133] on h4 "Boilerplate" at bounding box center [1238, 137] width 50 height 19
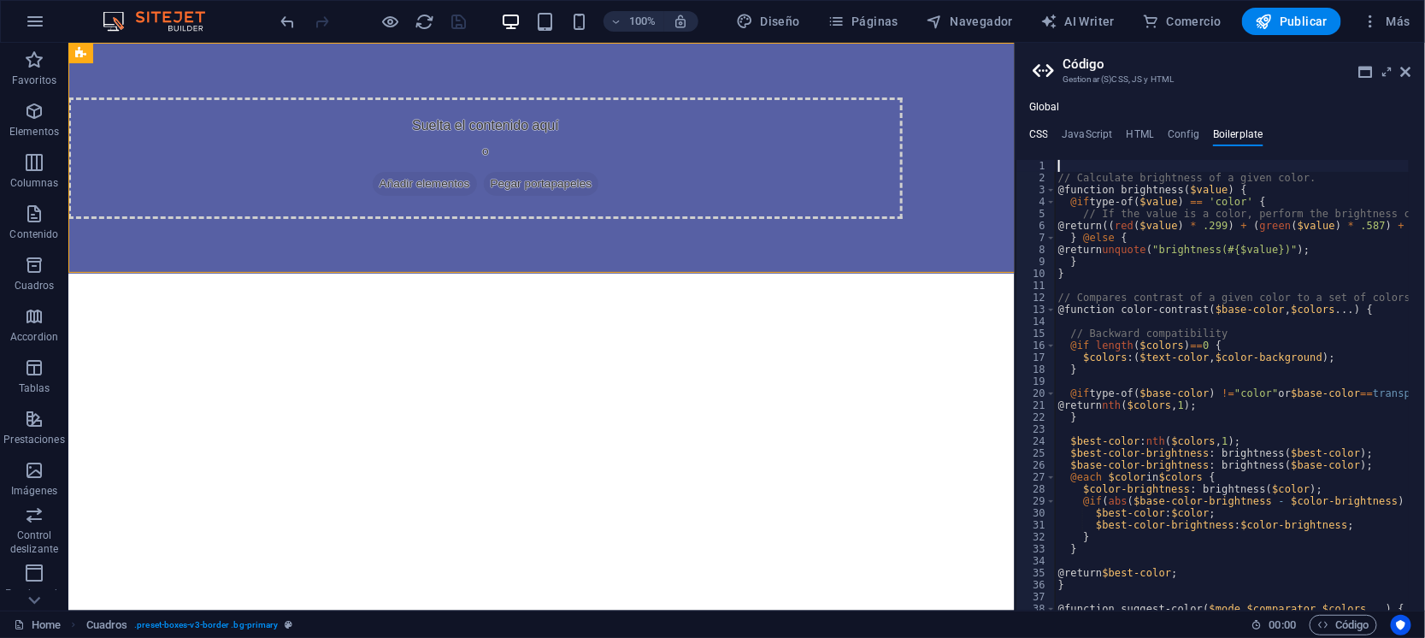
click at [1041, 134] on h4 "CSS" at bounding box center [1038, 137] width 19 height 19
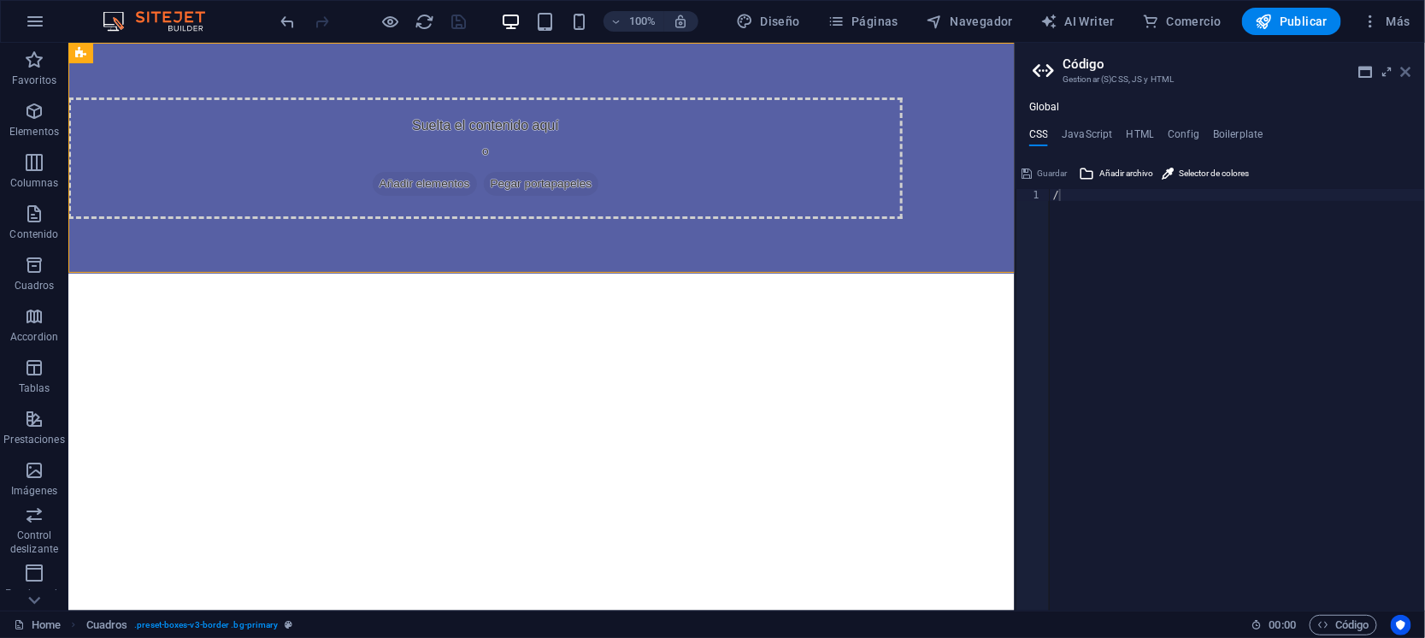
drag, startPoint x: 1405, startPoint y: 68, endPoint x: 1194, endPoint y: 96, distance: 212.2
click at [1405, 68] on icon at bounding box center [1406, 72] width 10 height 14
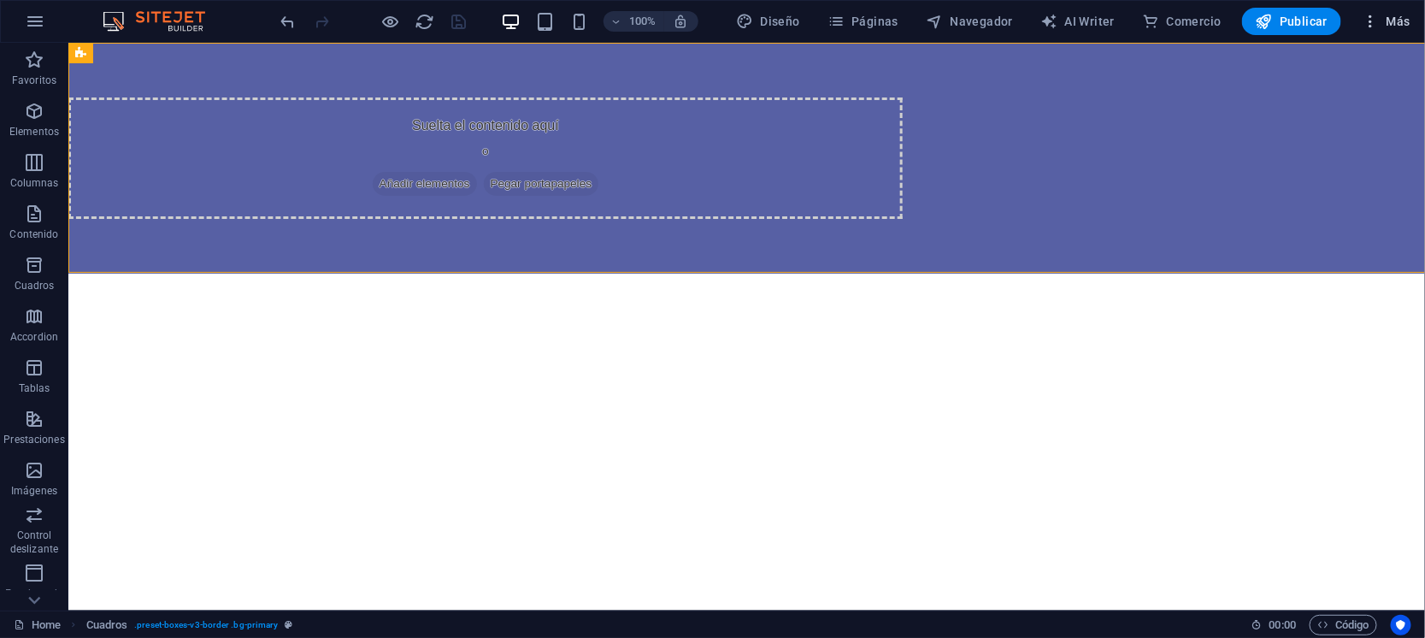
click at [1395, 15] on span "Más" at bounding box center [1386, 21] width 49 height 17
